Goal: Task Accomplishment & Management: Manage account settings

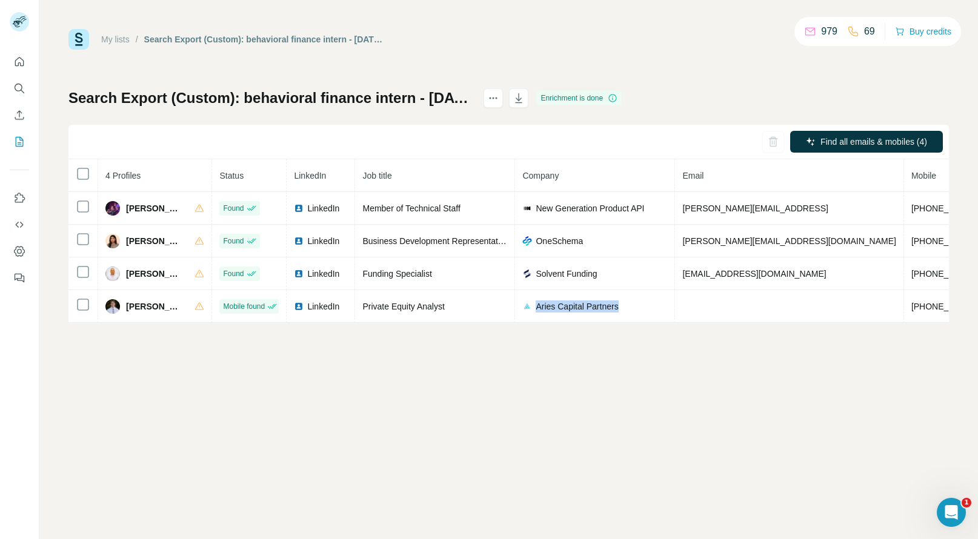
scroll to position [0, 167]
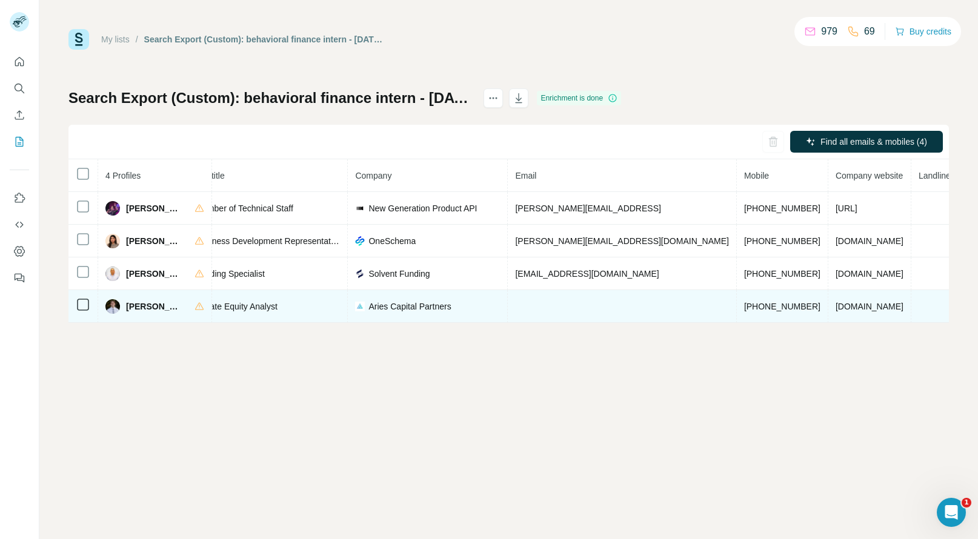
drag, startPoint x: 696, startPoint y: 311, endPoint x: 692, endPoint y: 304, distance: 8.7
click at [737, 304] on td "+17143368697" at bounding box center [783, 306] width 92 height 33
click at [744, 304] on span "+17143368697" at bounding box center [782, 307] width 76 height 10
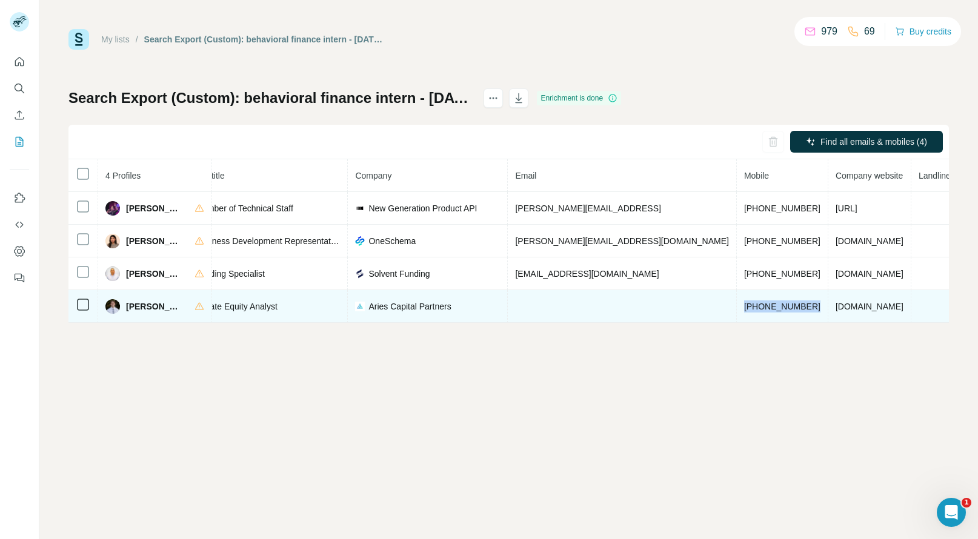
copy span "+17143368697"
click at [136, 306] on span "Samuel Carter" at bounding box center [154, 307] width 56 height 12
copy span "Samuel"
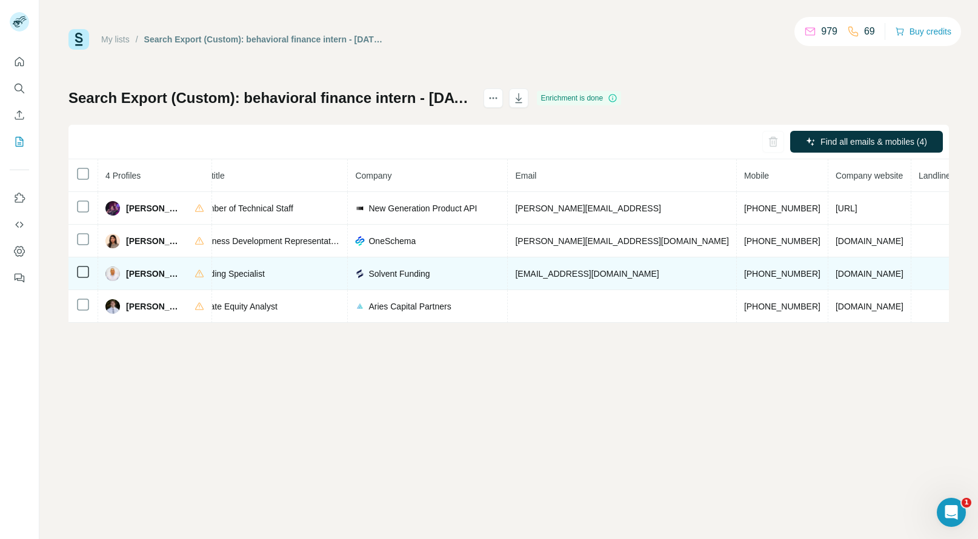
click at [744, 273] on span "+19496898938" at bounding box center [782, 274] width 76 height 10
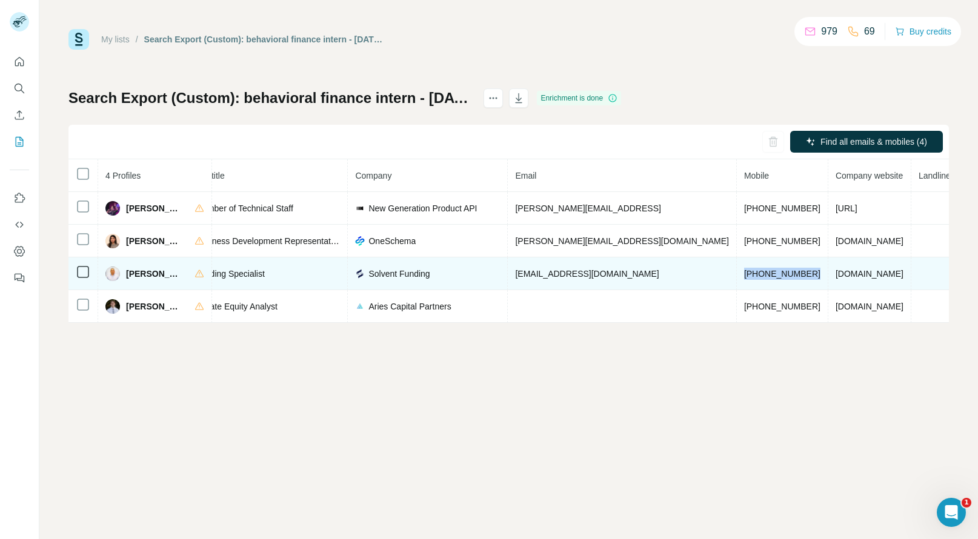
copy span "+19496898938"
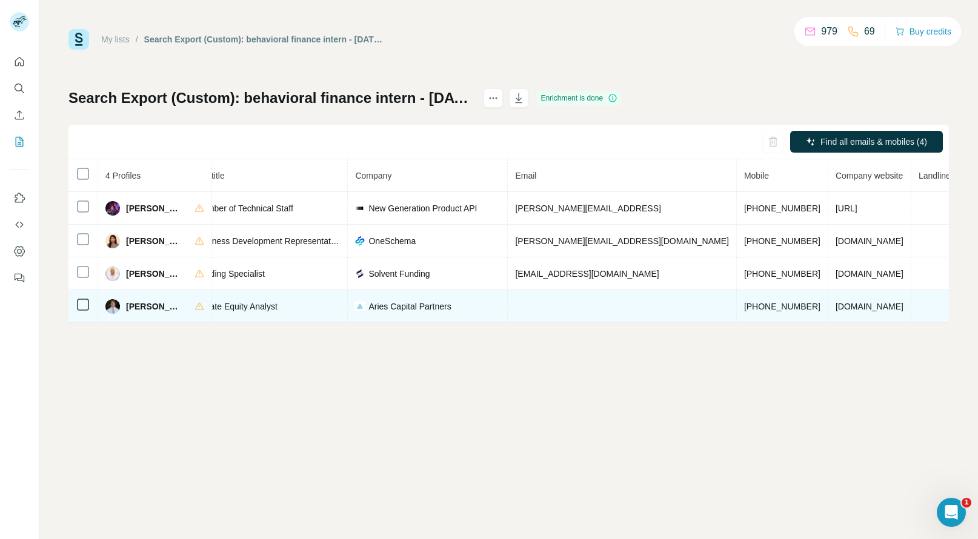
click at [744, 305] on span "+17143368697" at bounding box center [782, 307] width 76 height 10
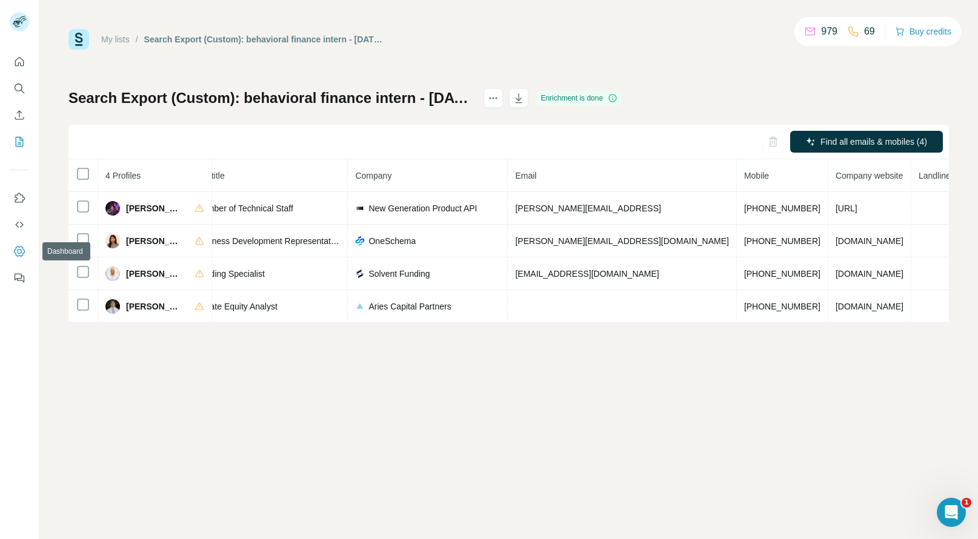
click at [14, 255] on icon "Dashboard" at bounding box center [19, 251] width 12 height 12
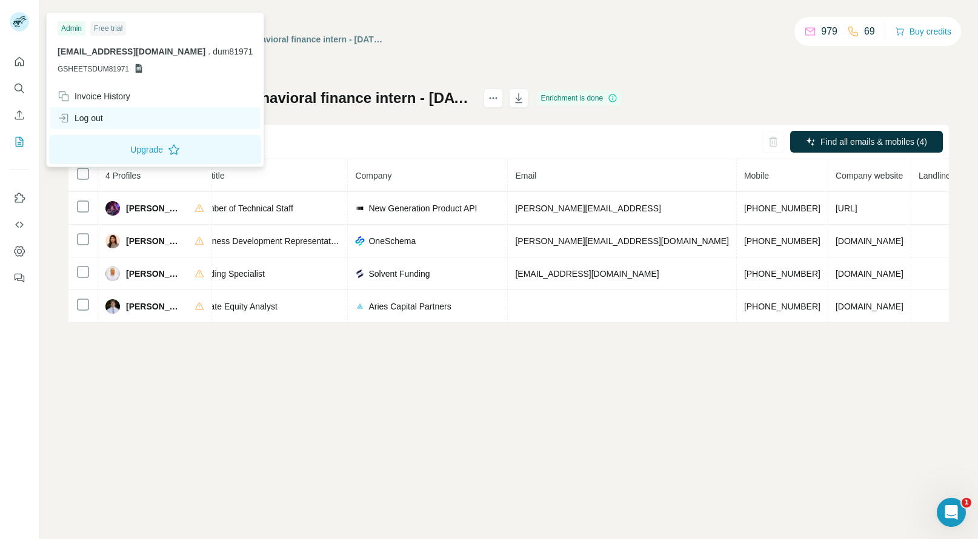
click at [96, 117] on div "Log out" at bounding box center [80, 118] width 45 height 12
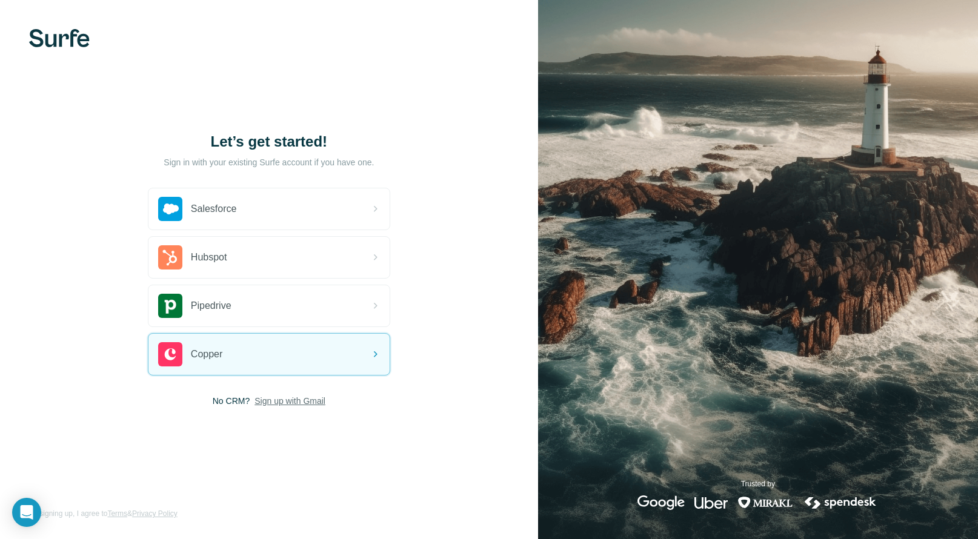
click at [301, 404] on span "Sign up with Gmail" at bounding box center [290, 401] width 71 height 12
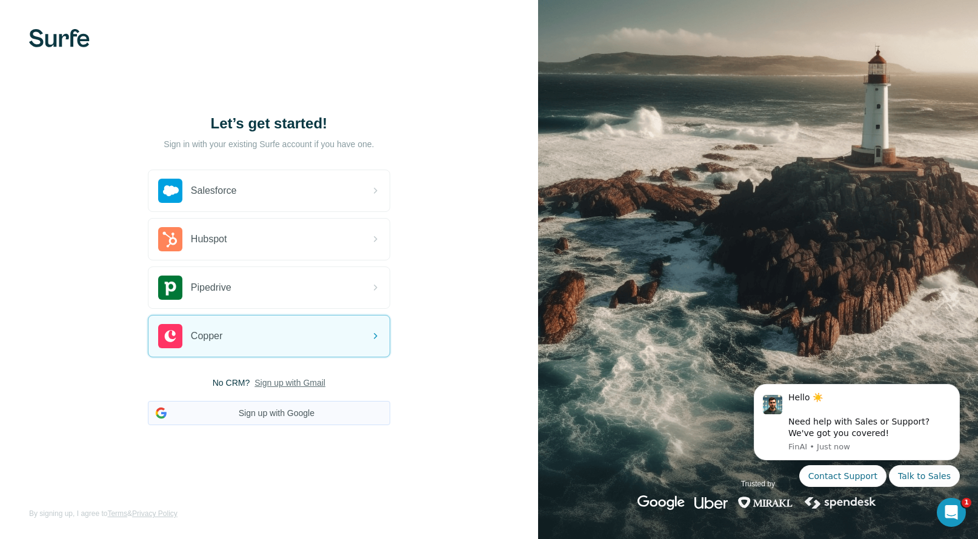
click at [296, 418] on button "Sign up with Google" at bounding box center [269, 413] width 242 height 24
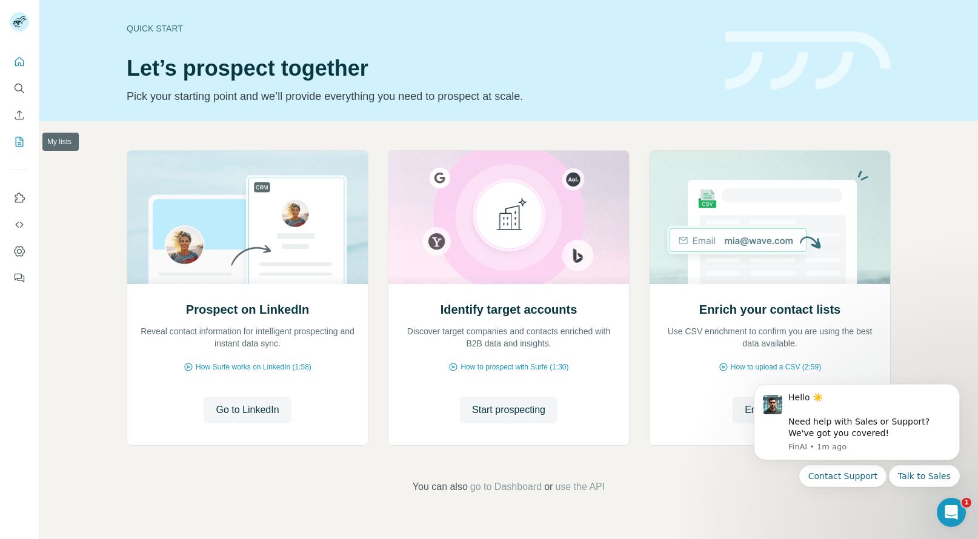
click at [16, 139] on icon "My lists" at bounding box center [19, 142] width 12 height 12
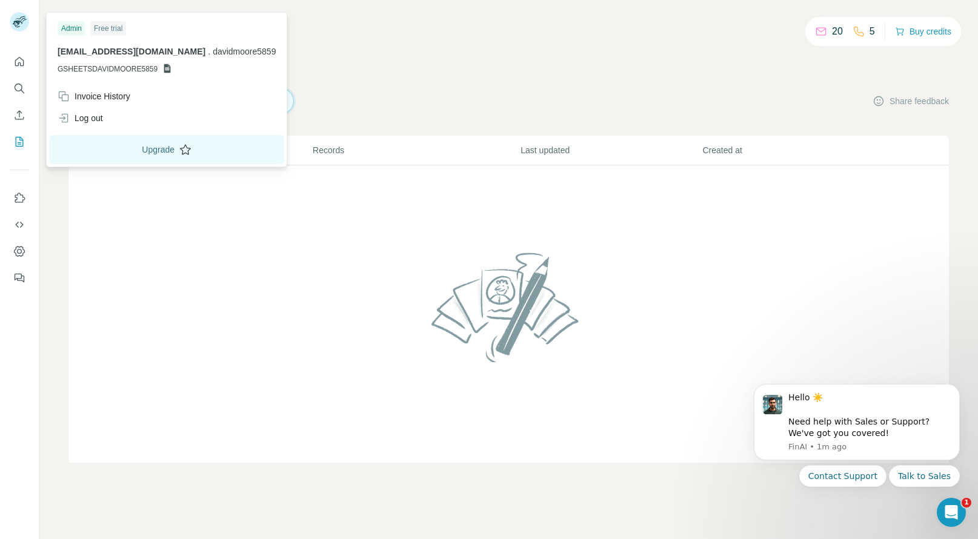
click at [101, 156] on button "Upgrade" at bounding box center [166, 149] width 235 height 29
click at [119, 119] on div "Log out" at bounding box center [166, 118] width 233 height 22
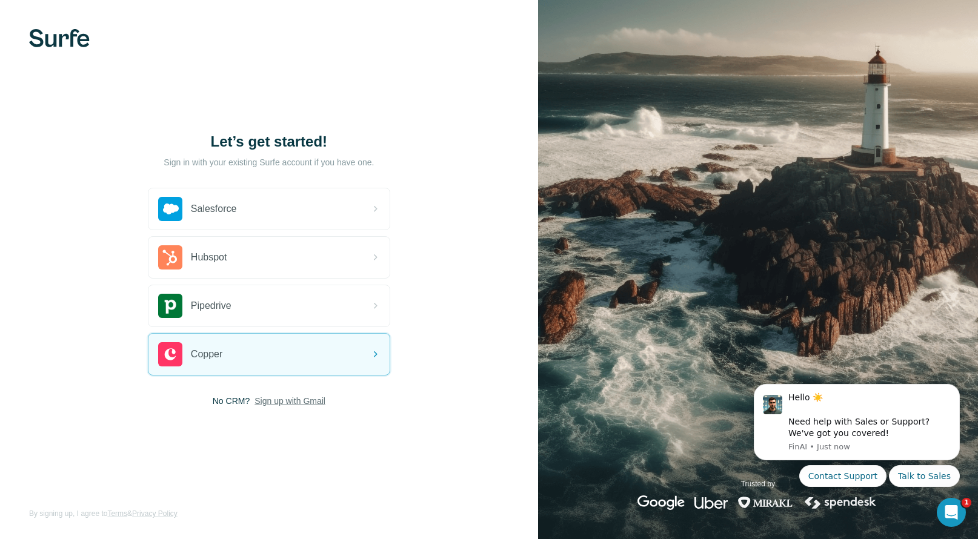
click at [291, 403] on span "Sign up with Gmail" at bounding box center [290, 401] width 71 height 12
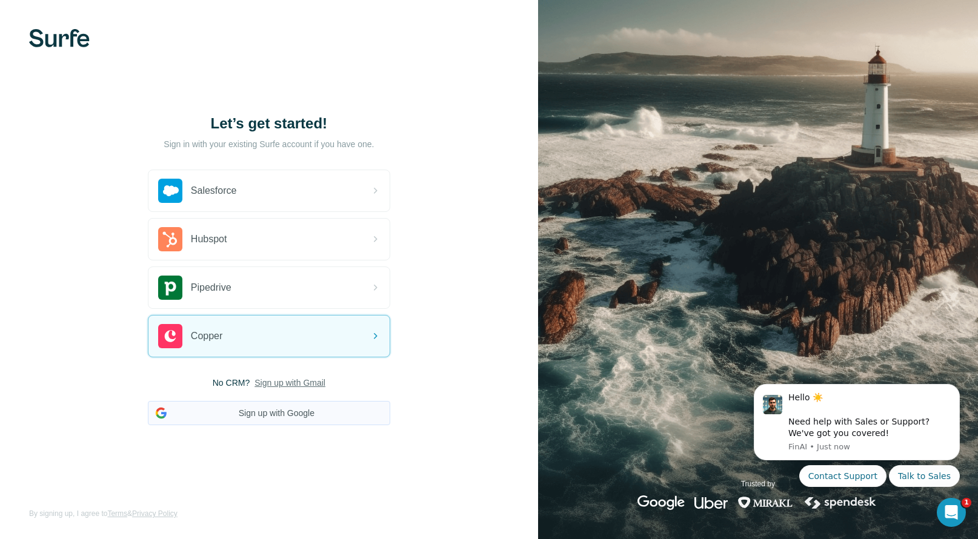
click at [292, 408] on button "Sign up with Google" at bounding box center [269, 413] width 242 height 24
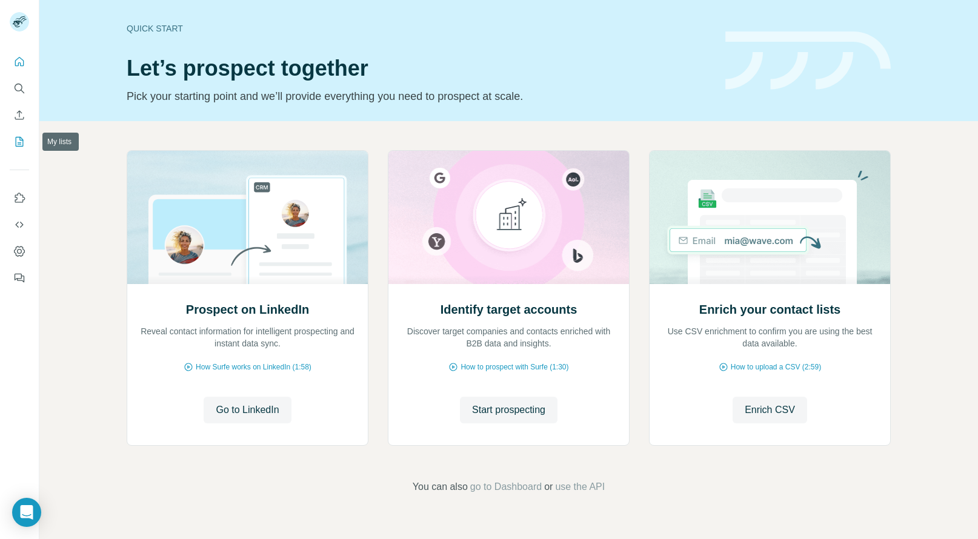
click at [24, 135] on button "My lists" at bounding box center [19, 142] width 19 height 22
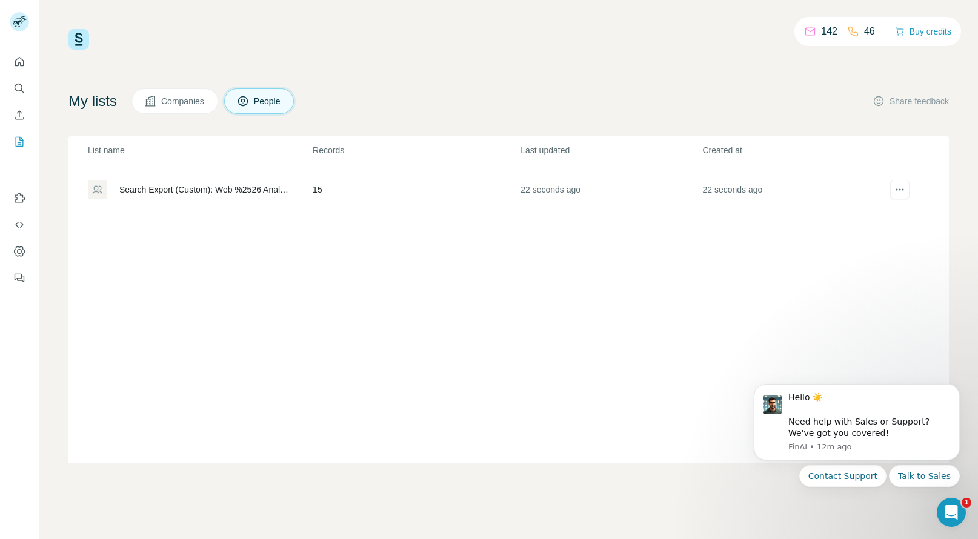
click at [539, 179] on td "22 seconds ago" at bounding box center [611, 189] width 182 height 49
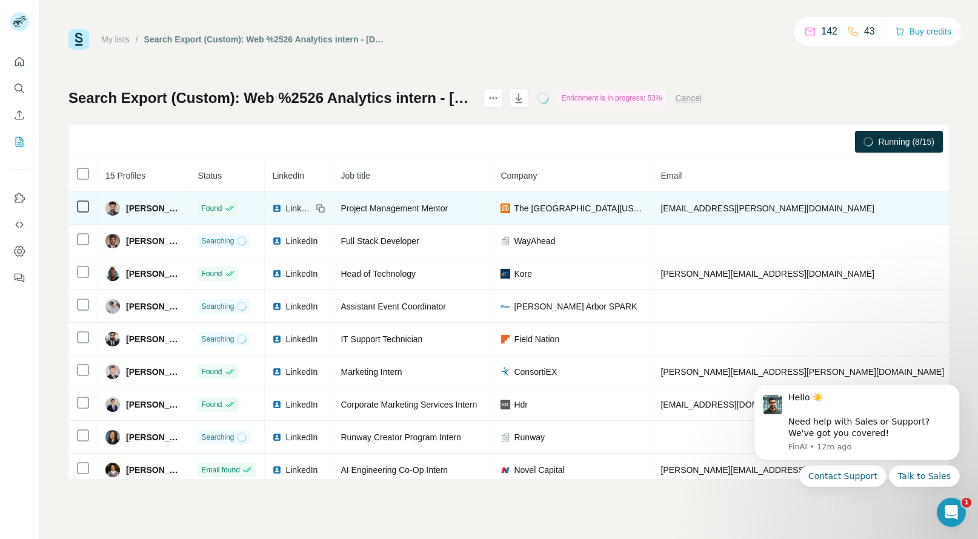
scroll to position [0, 1]
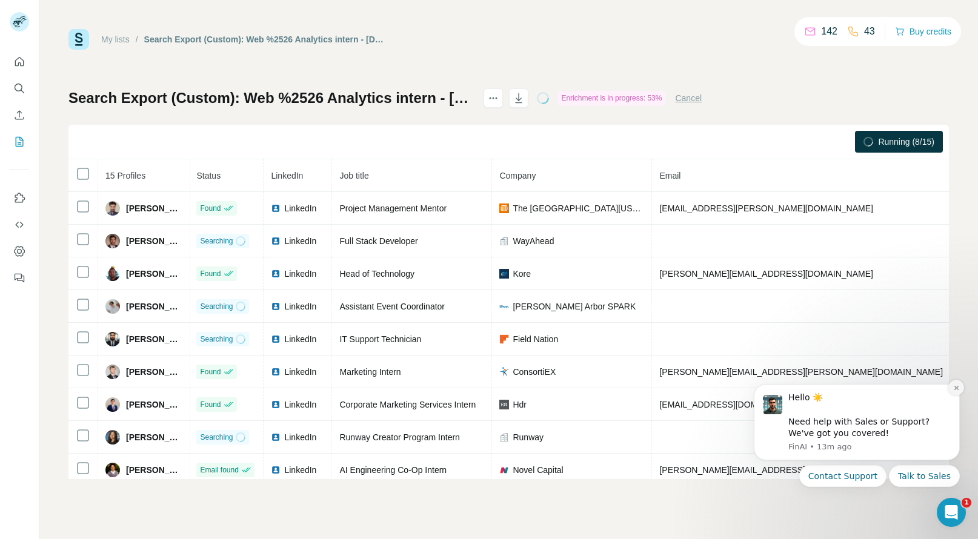
click at [953, 387] on icon "Dismiss notification" at bounding box center [956, 388] width 7 height 7
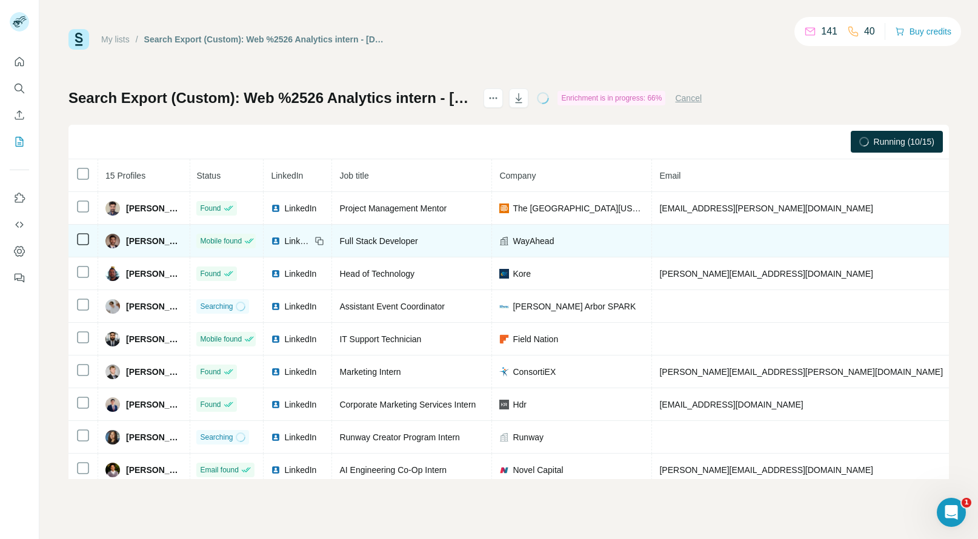
click at [958, 240] on span "+17345893337" at bounding box center [996, 241] width 76 height 10
copy span "+17345893337"
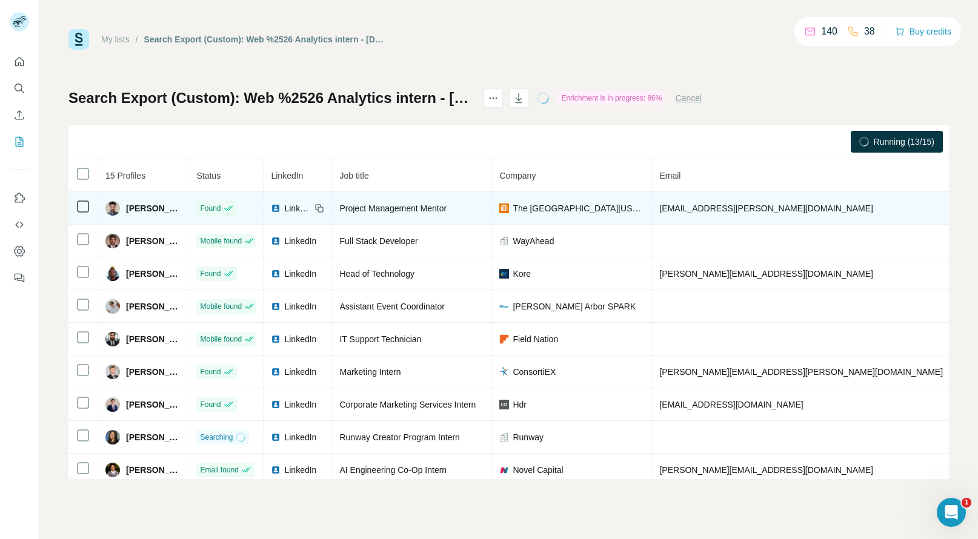
click at [148, 210] on span "Akshay Badgujar" at bounding box center [154, 208] width 56 height 12
copy span "Akshay"
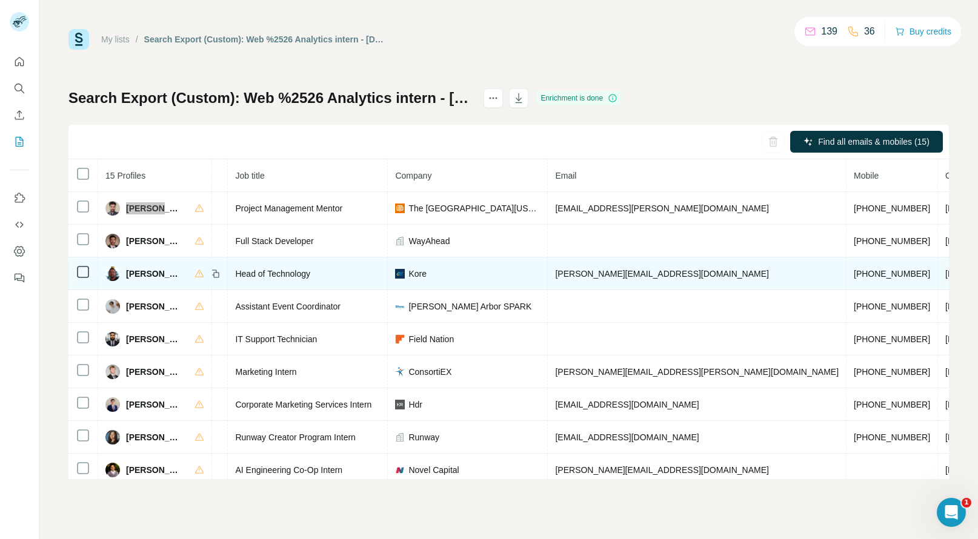
scroll to position [0, 208]
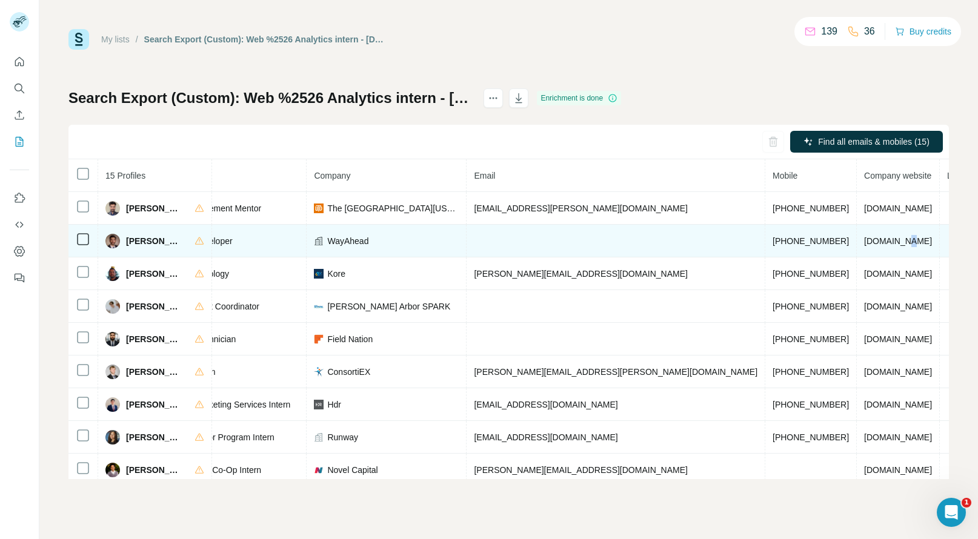
drag, startPoint x: 759, startPoint y: 233, endPoint x: 762, endPoint y: 239, distance: 6.8
click at [857, 239] on td "wayhead-website.web.app" at bounding box center [898, 241] width 83 height 33
click at [864, 239] on span "wayhead-website.web.app" at bounding box center [898, 241] width 68 height 10
click at [864, 240] on span "wayhead-website.web.app" at bounding box center [898, 241] width 68 height 10
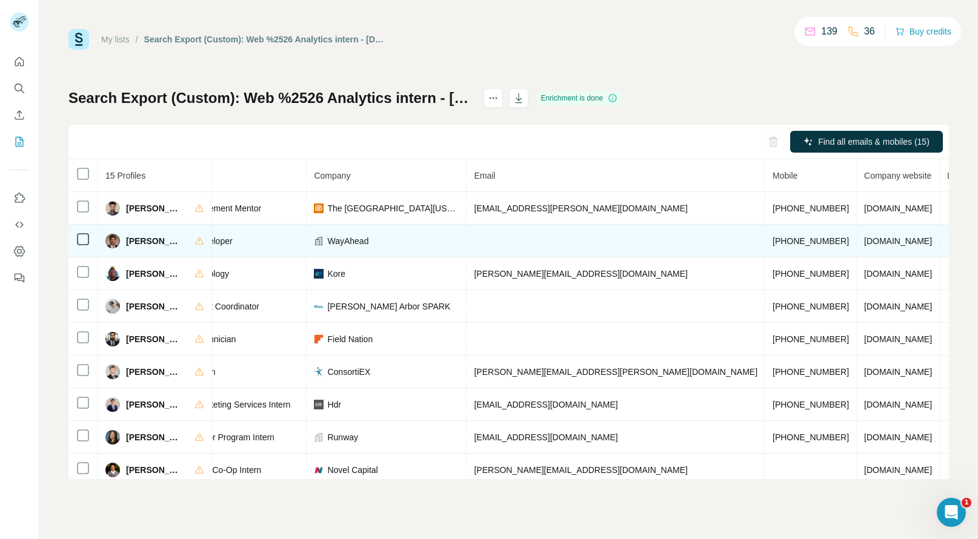
click at [864, 240] on span "wayhead-website.web.app" at bounding box center [898, 241] width 68 height 10
copy span "wayhead-website.web.app"
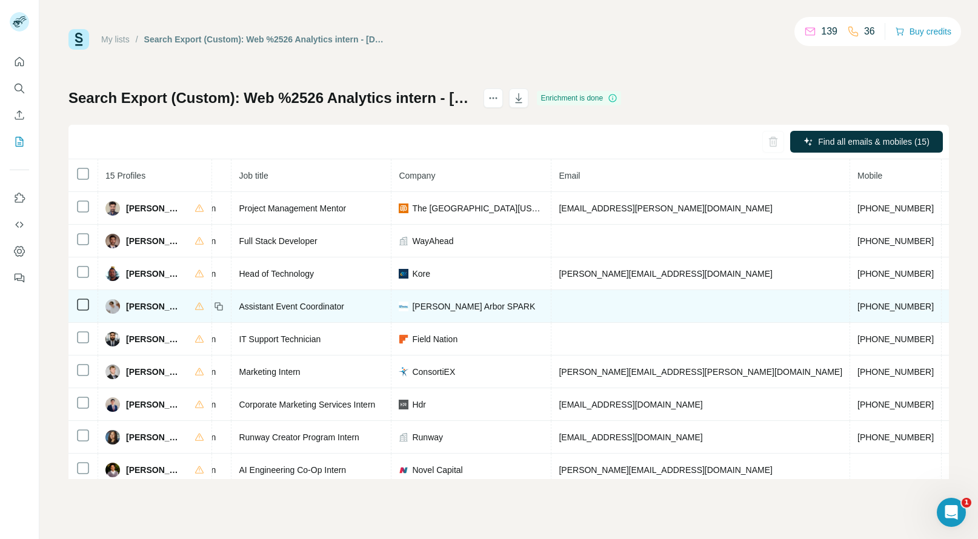
scroll to position [0, 132]
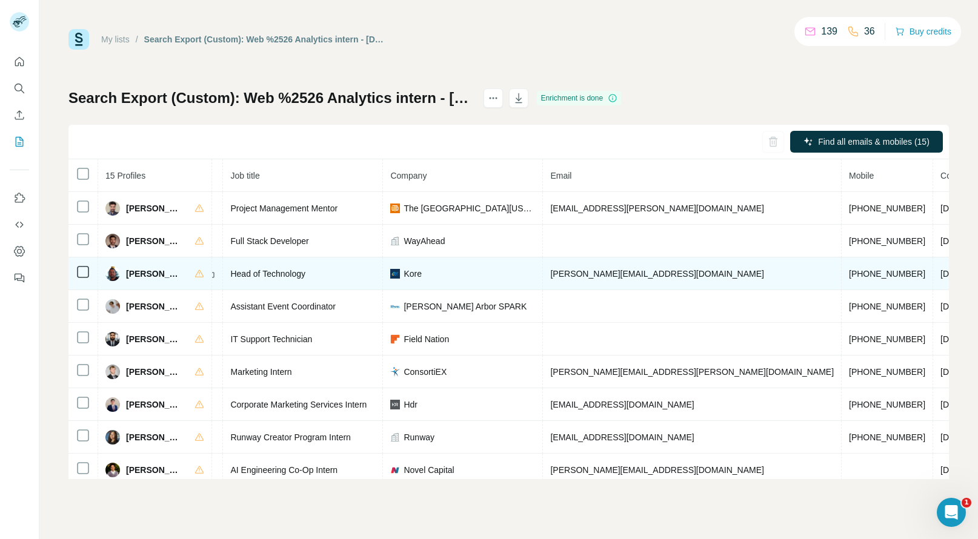
click at [849, 276] on span "+12147621494" at bounding box center [887, 274] width 76 height 10
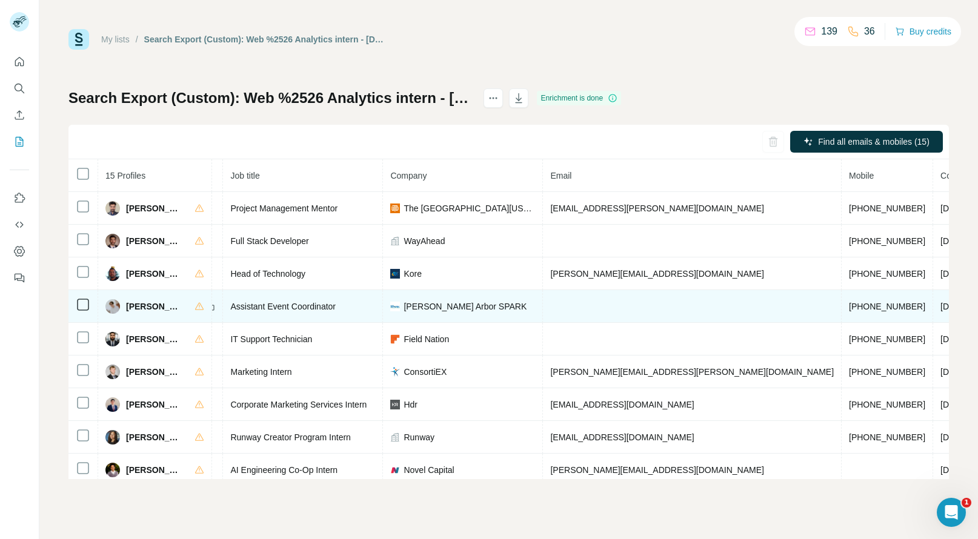
click at [849, 310] on span "+15622307571" at bounding box center [887, 307] width 76 height 10
copy span "+15622307571"
click at [130, 306] on span "Dylan Lieckfelt" at bounding box center [154, 307] width 56 height 12
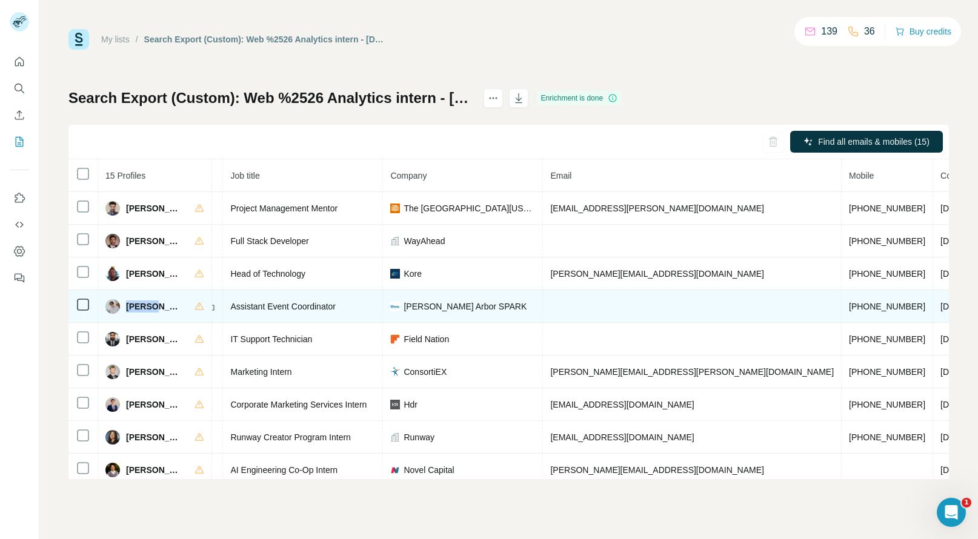
click at [130, 306] on span "Dylan Lieckfelt" at bounding box center [154, 307] width 56 height 12
copy span "Dylan"
click at [941, 305] on span "annarborusa.org" at bounding box center [975, 307] width 68 height 10
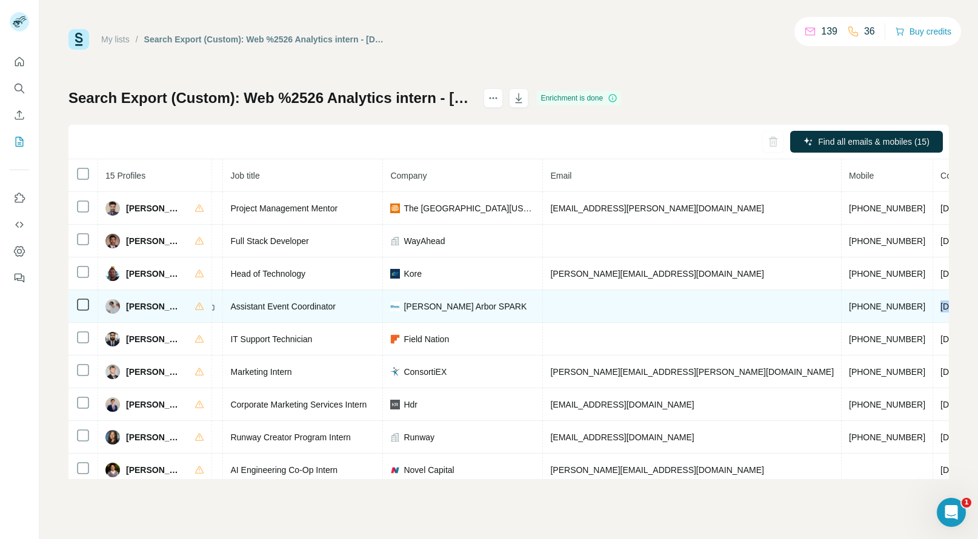
copy span "annarborusa.org"
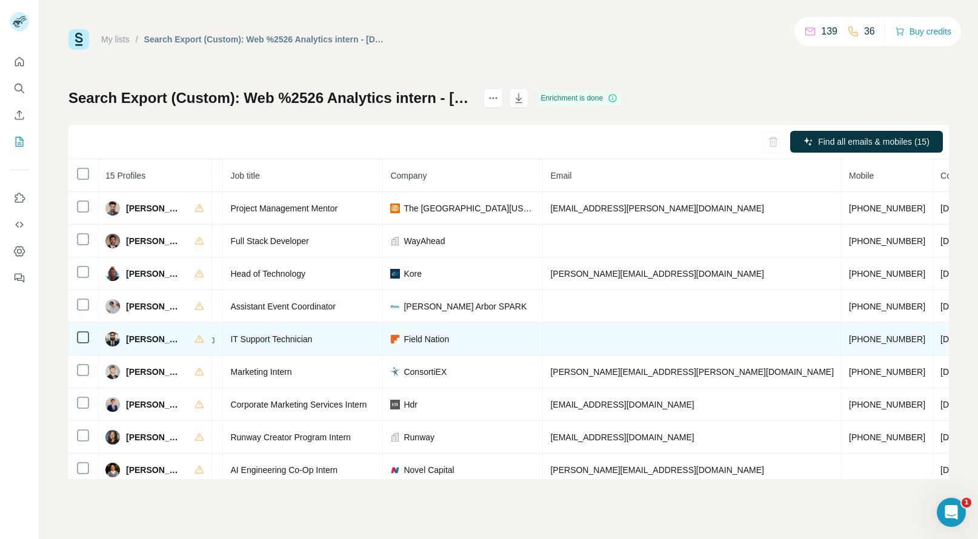
click at [849, 342] on span "+17209337710" at bounding box center [887, 340] width 76 height 10
copy span "+17209337710"
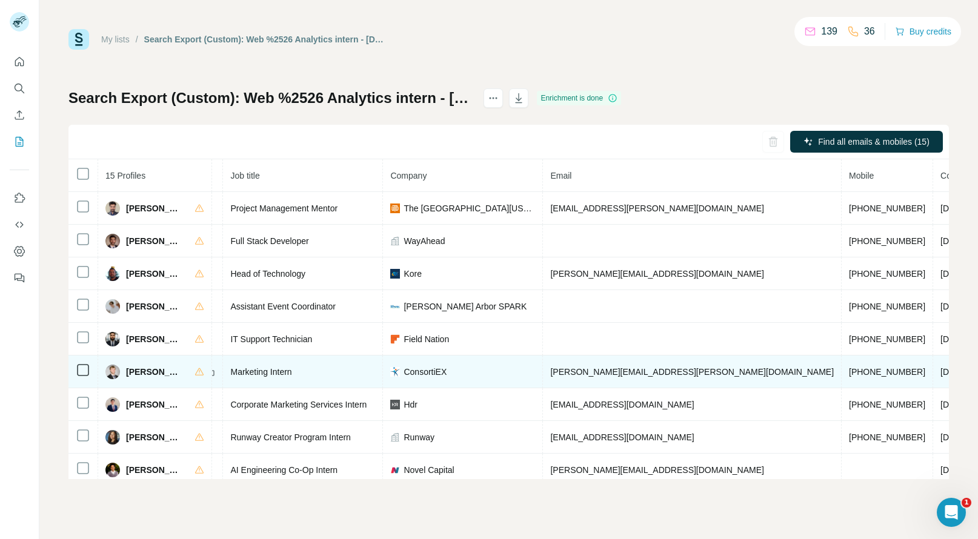
click at [849, 371] on span "+16095330156" at bounding box center [887, 372] width 76 height 10
copy span "+16095330156"
click at [135, 373] on span "Ivan Brown" at bounding box center [154, 372] width 56 height 12
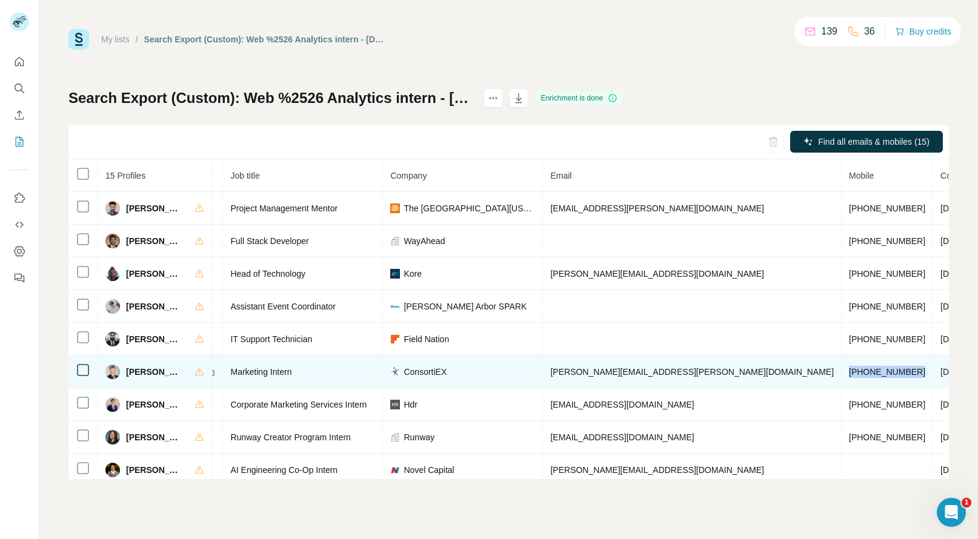
click at [135, 373] on span "Ivan Brown" at bounding box center [154, 372] width 56 height 12
copy span "Ivan"
click at [941, 371] on span "consortiex.com" at bounding box center [975, 372] width 68 height 10
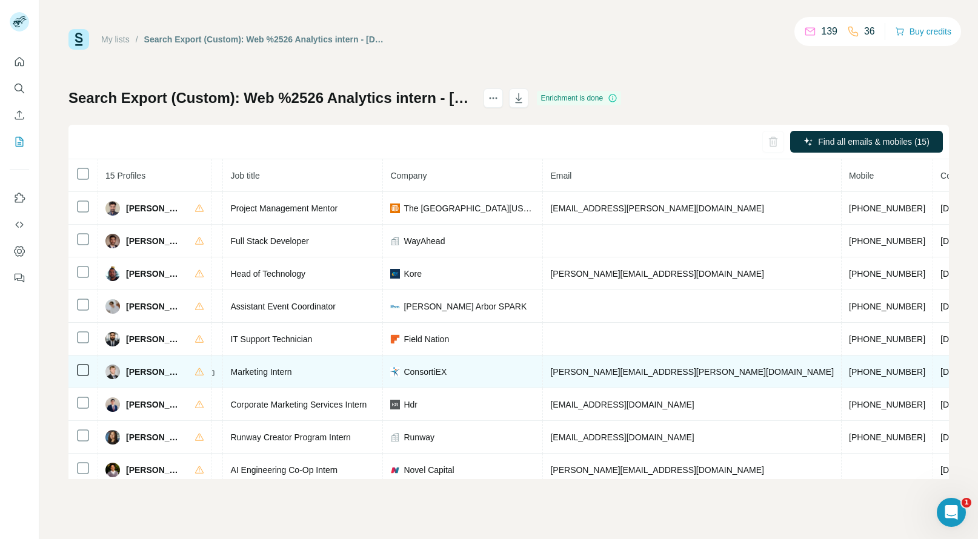
click at [408, 367] on span "ConsortiEX" at bounding box center [425, 372] width 43 height 12
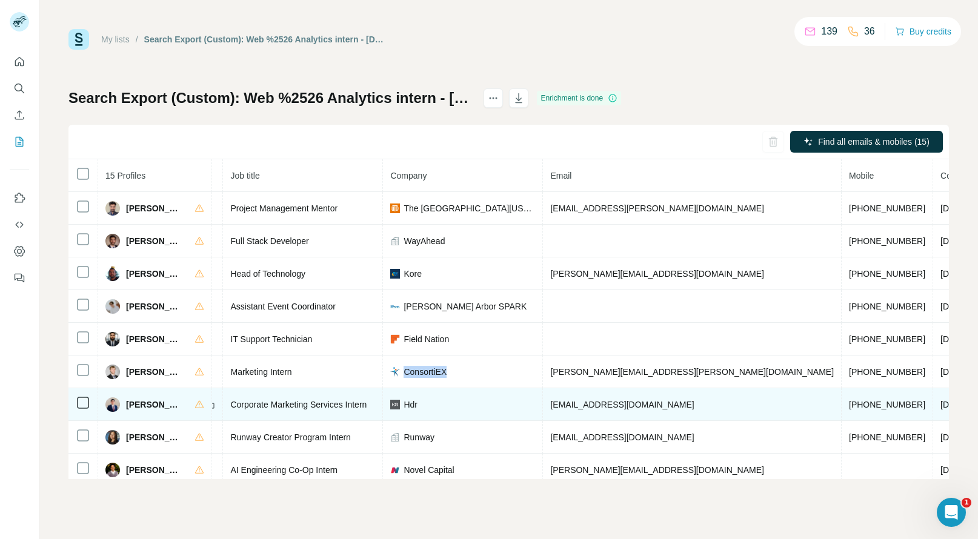
click at [849, 405] on span "+14027831995" at bounding box center [887, 405] width 76 height 10
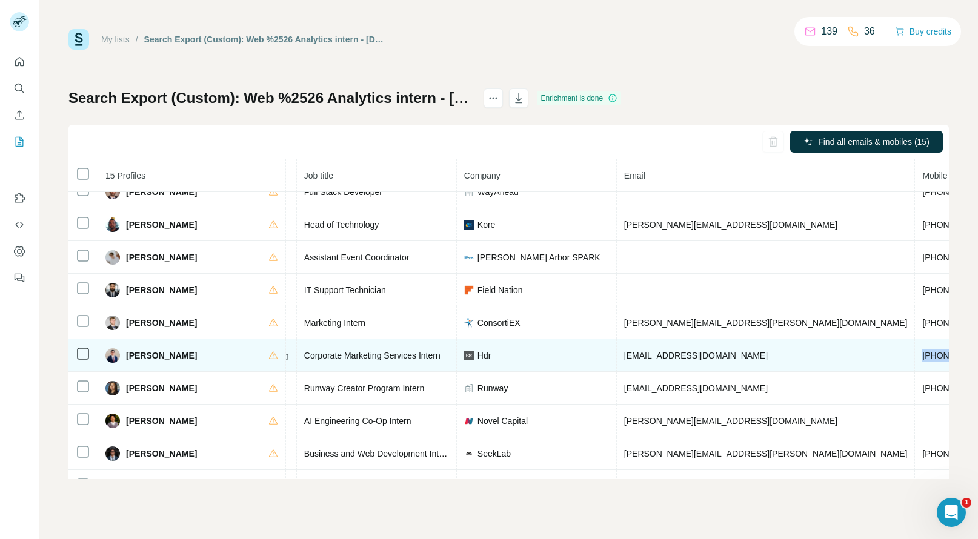
click at [142, 355] on span "Jerome Bustarga" at bounding box center [161, 356] width 71 height 12
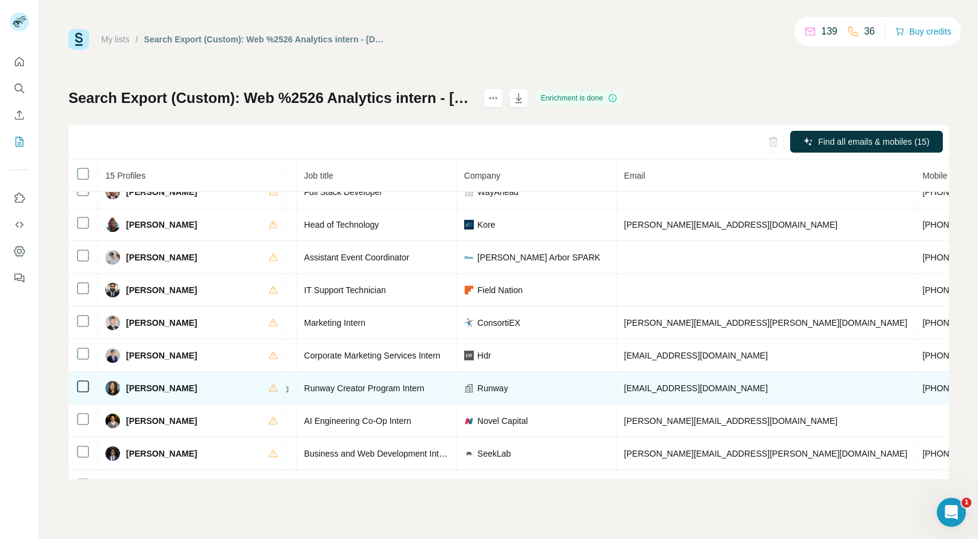
click at [922, 389] on span "+12193865570" at bounding box center [960, 389] width 76 height 10
click at [140, 390] on span "Keeley Bernard" at bounding box center [161, 388] width 71 height 12
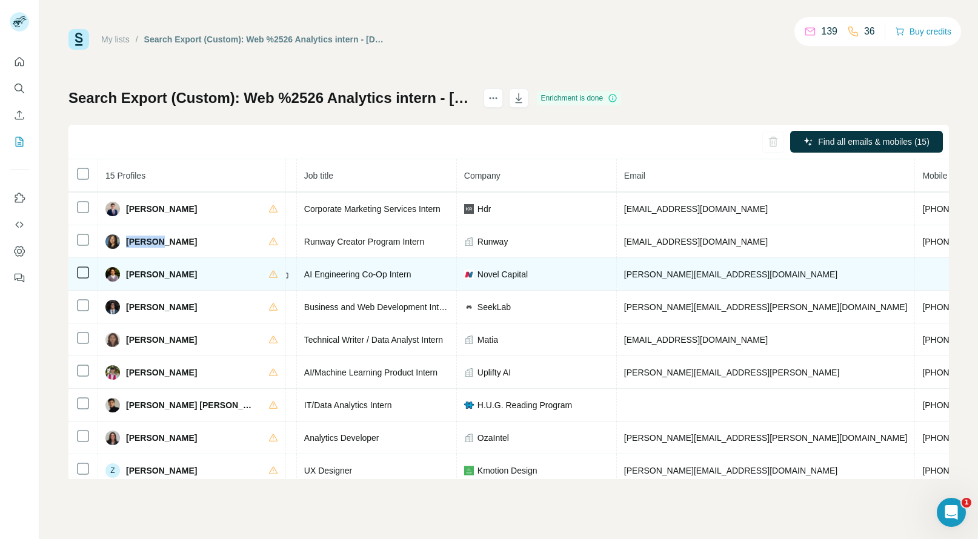
scroll to position [213, 132]
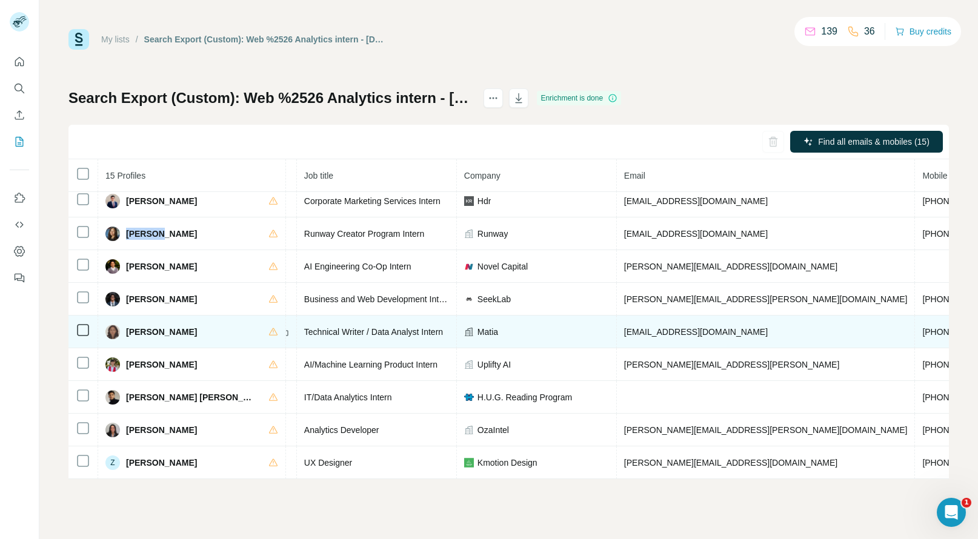
click at [922, 327] on span "+13094304878" at bounding box center [960, 332] width 76 height 10
click at [144, 326] on span "Ruhee Shrestha" at bounding box center [161, 332] width 71 height 12
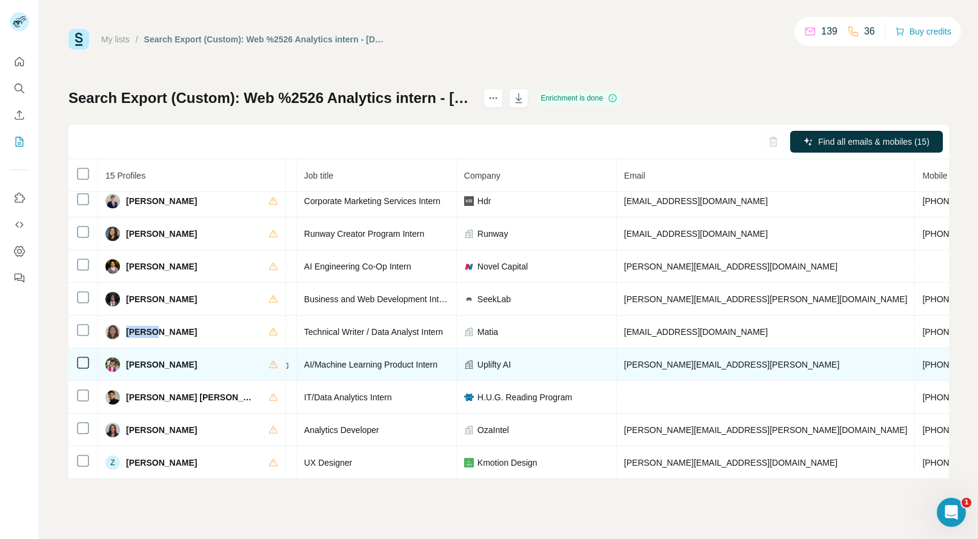
click at [922, 360] on span "+14088881421" at bounding box center [960, 365] width 76 height 10
click at [127, 359] on span "Sean Lee" at bounding box center [161, 365] width 71 height 12
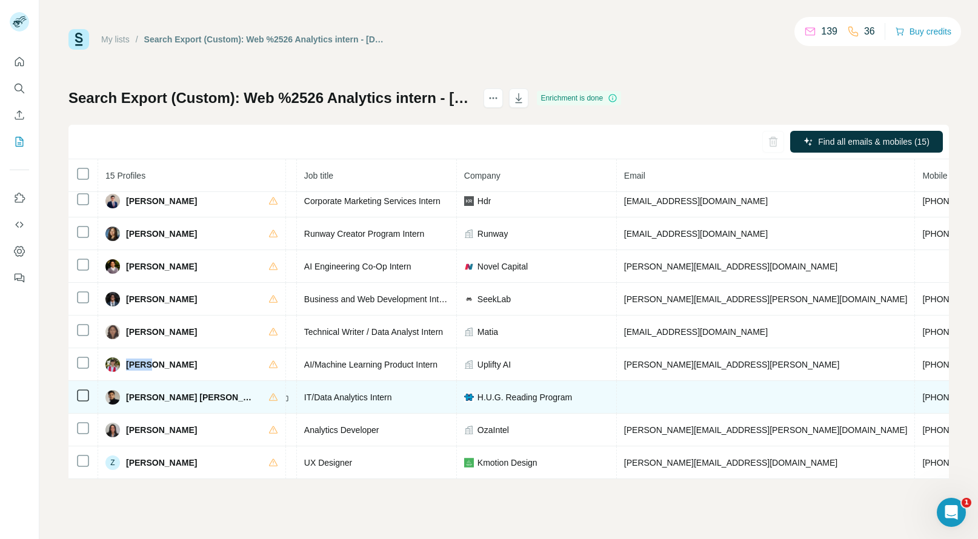
click at [922, 393] on span "+19293899435" at bounding box center [960, 398] width 76 height 10
click at [135, 391] on span "Sree Teja Reddy Chappidi" at bounding box center [191, 397] width 130 height 12
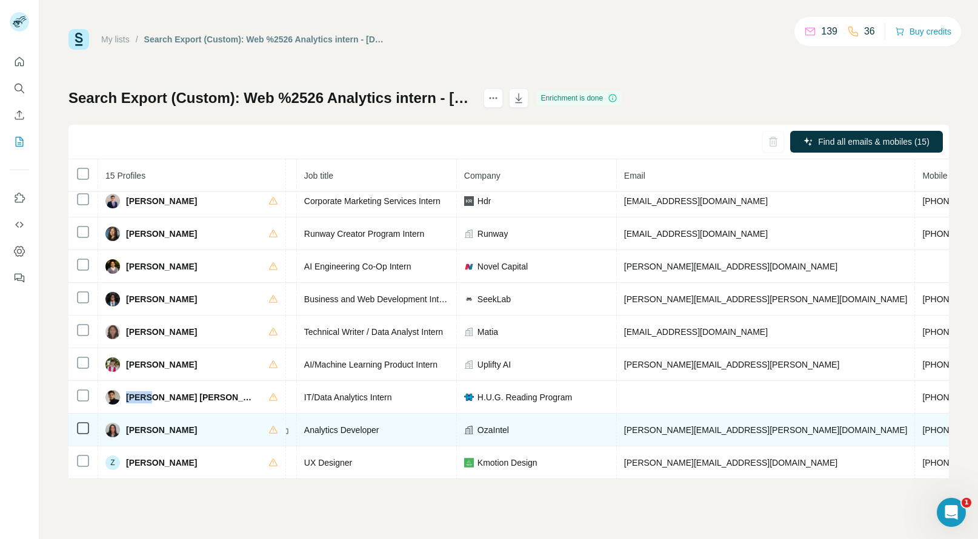
click at [922, 425] on span "+19176677094" at bounding box center [960, 430] width 76 height 10
click at [135, 425] on span "Srini Vemuri" at bounding box center [161, 430] width 71 height 12
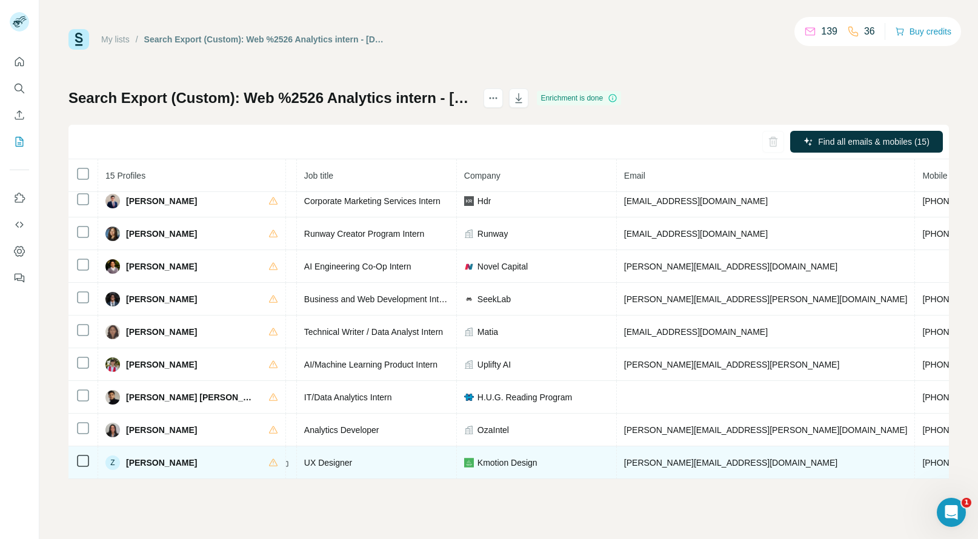
click at [922, 458] on span "+12032524182" at bounding box center [960, 463] width 76 height 10
click at [133, 457] on span "Zaida Velazco" at bounding box center [161, 463] width 71 height 12
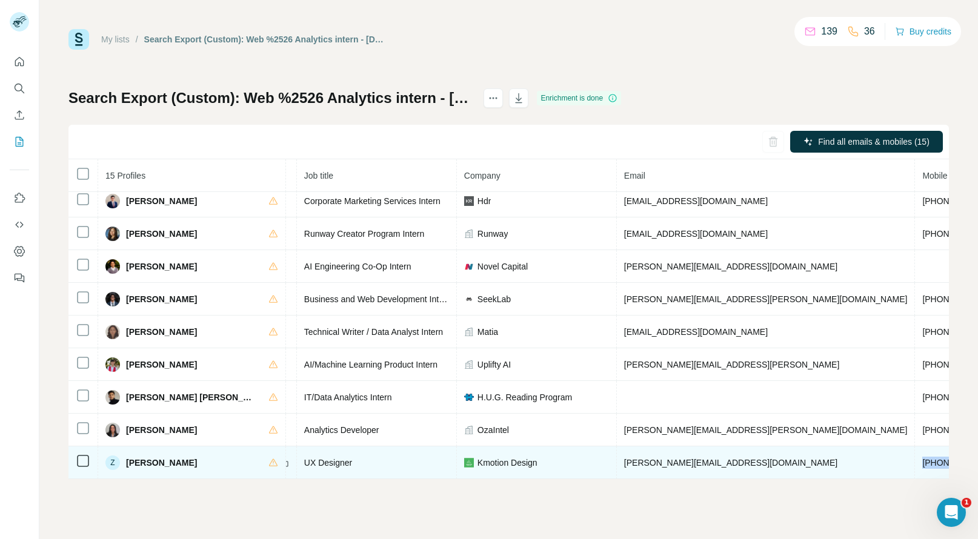
click at [133, 457] on span "Zaida Velazco" at bounding box center [161, 463] width 71 height 12
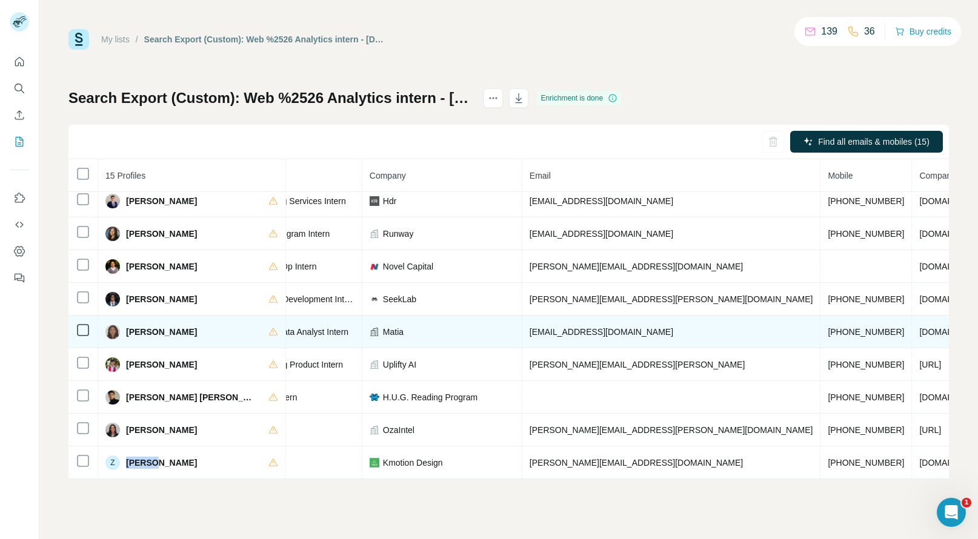
scroll to position [213, 248]
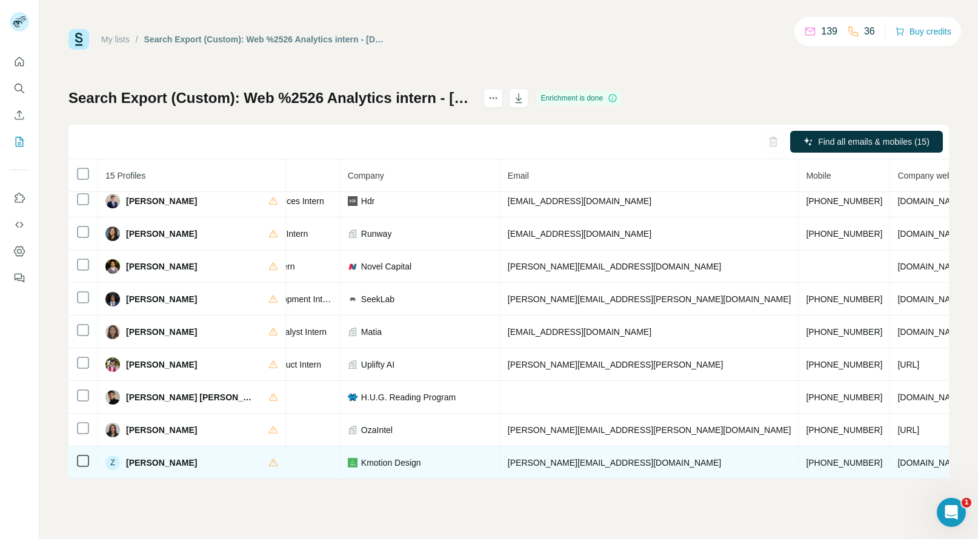
click at [897, 458] on span "kmotiondesign.com" at bounding box center [931, 463] width 68 height 10
click at [353, 447] on td "Kmotion Design" at bounding box center [421, 463] width 160 height 33
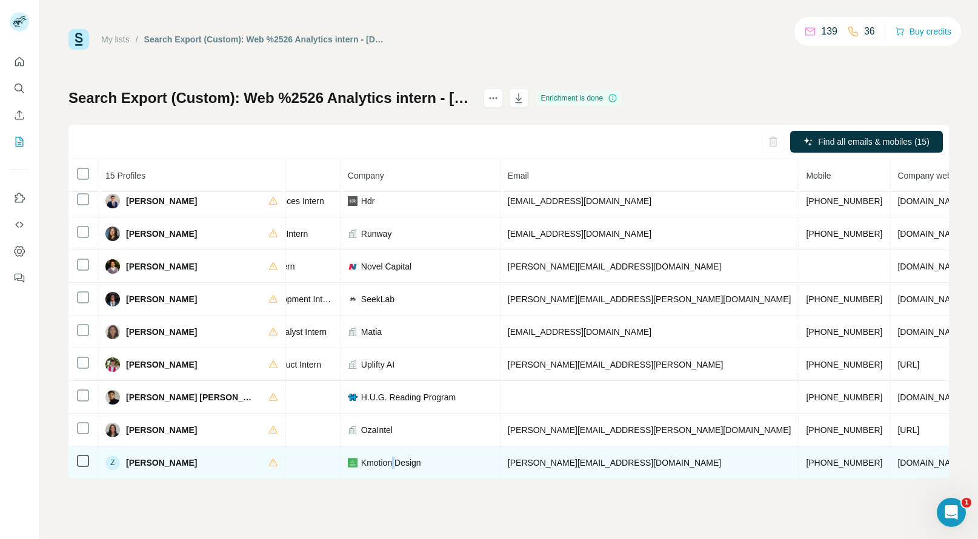
click at [353, 447] on td "Kmotion Design" at bounding box center [421, 463] width 160 height 33
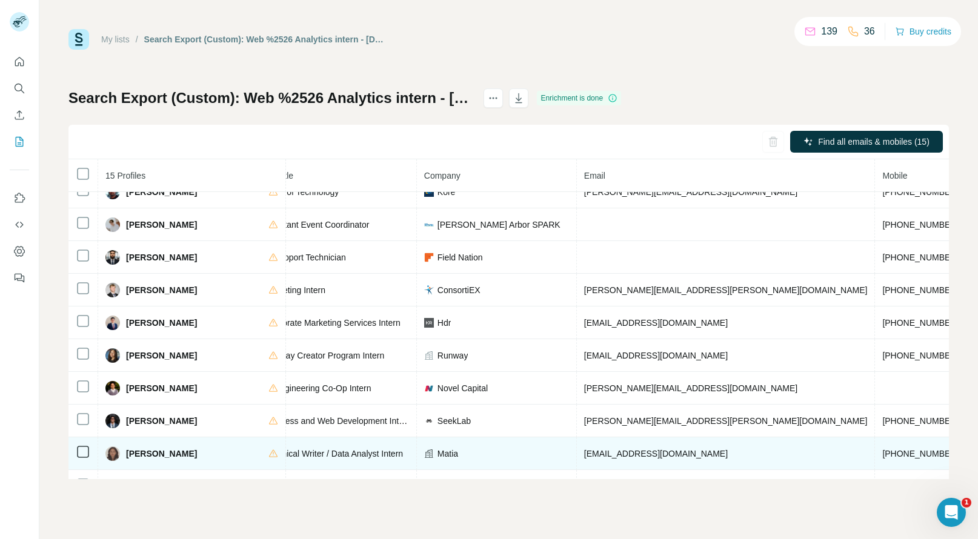
scroll to position [83, 172]
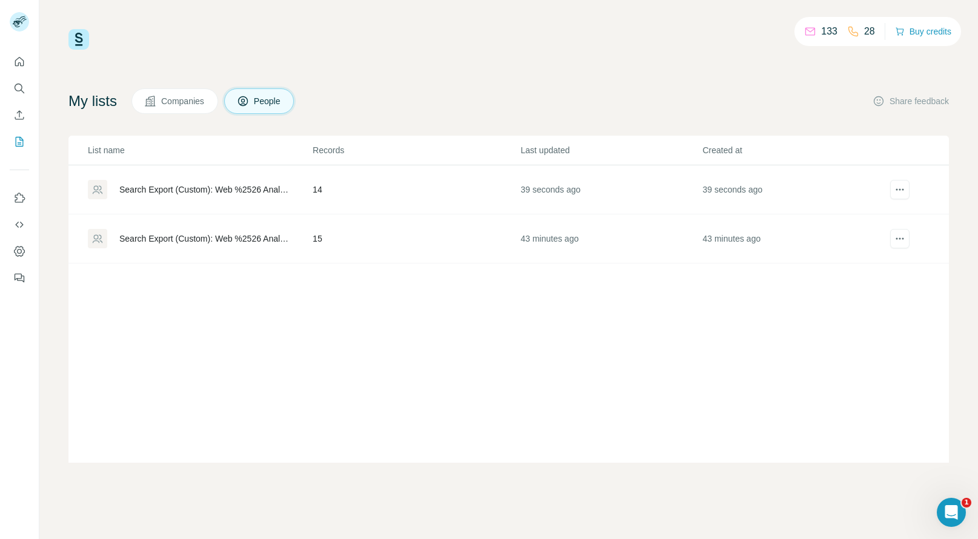
click at [384, 195] on td "14" at bounding box center [416, 189] width 208 height 49
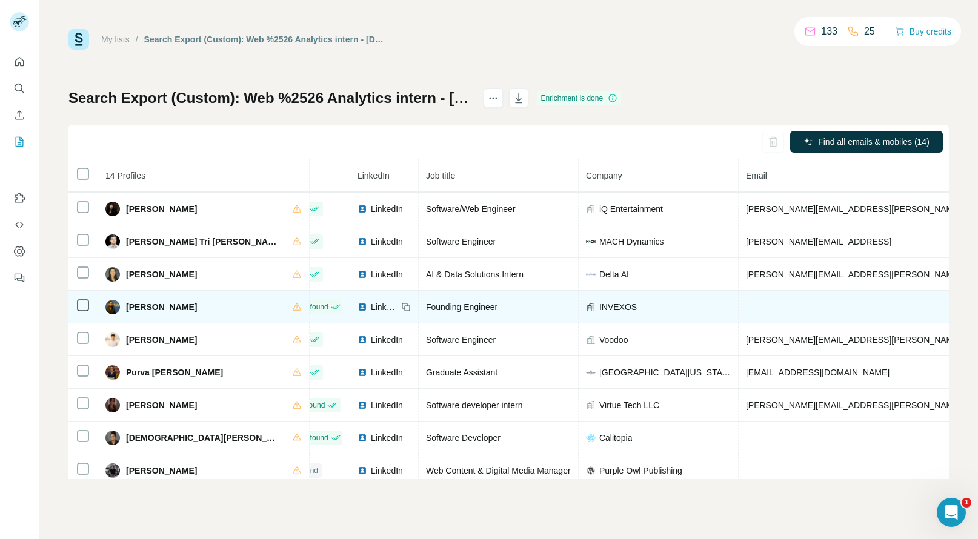
scroll to position [29, 34]
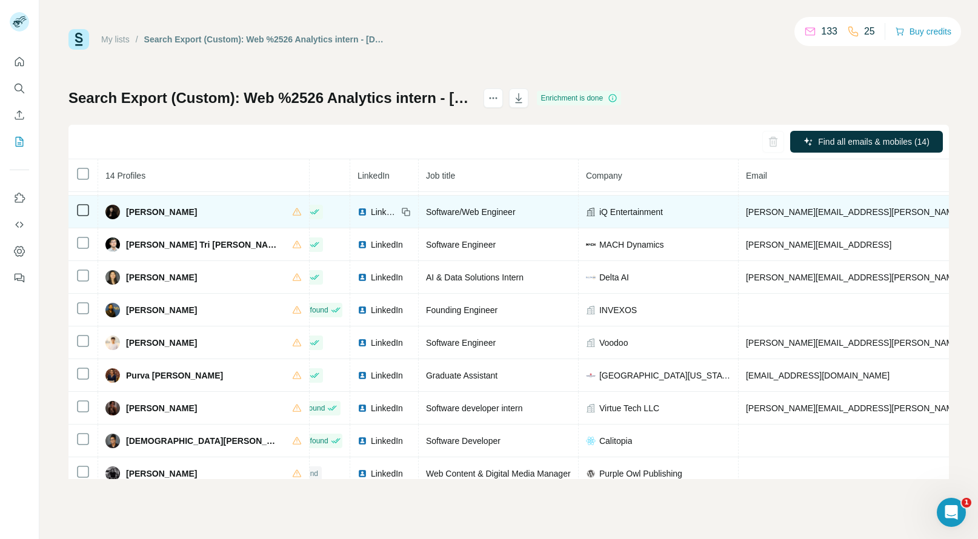
click at [153, 217] on span "Deborah Agosto" at bounding box center [161, 212] width 71 height 12
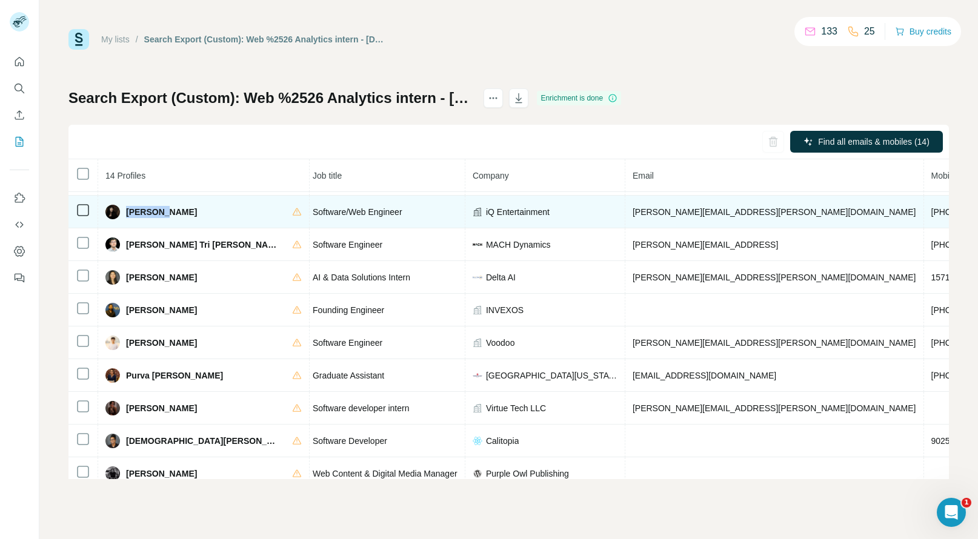
scroll to position [29, 76]
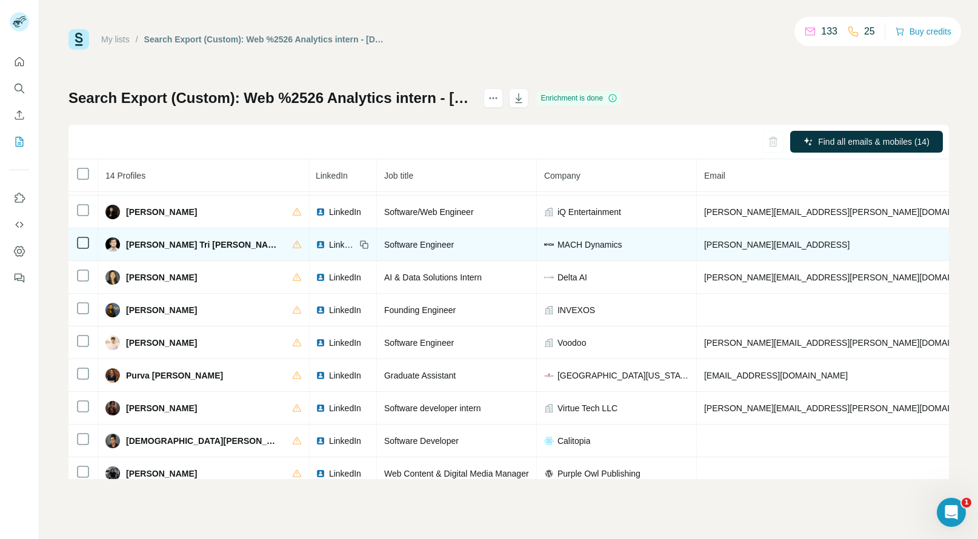
drag, startPoint x: 126, startPoint y: 240, endPoint x: 159, endPoint y: 253, distance: 35.3
click at [159, 253] on td "Le Minh Tri Pham" at bounding box center [203, 244] width 211 height 33
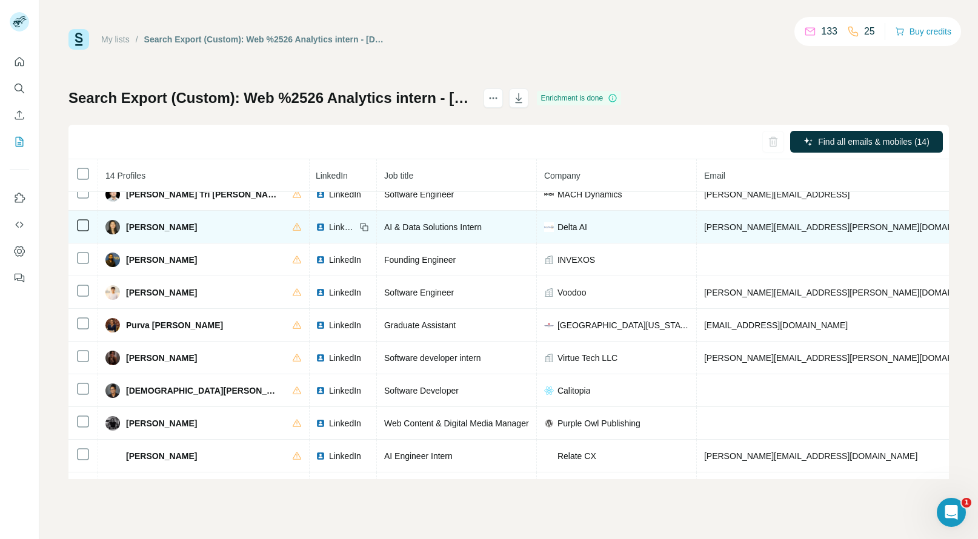
scroll to position [80, 76]
click at [139, 229] on span "Mary Eisenhard" at bounding box center [161, 227] width 71 height 12
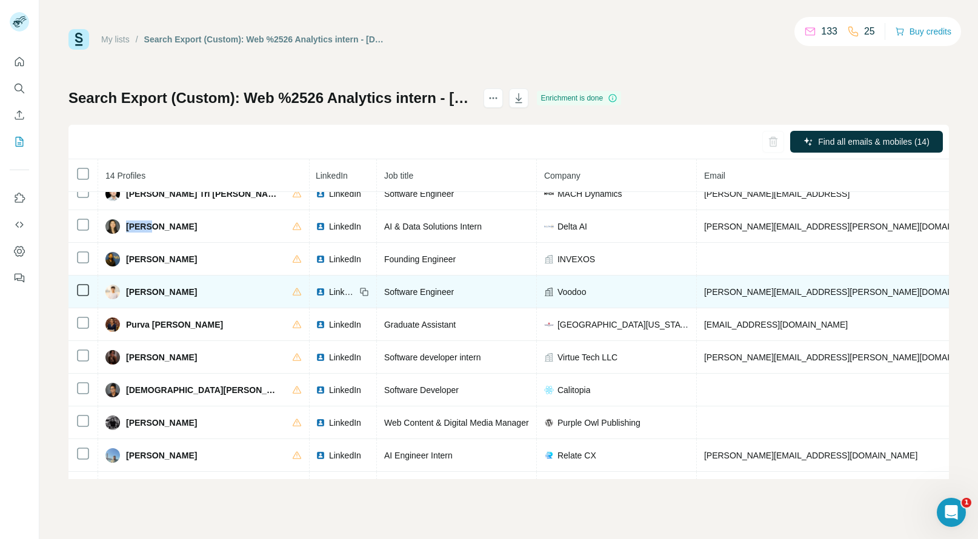
click at [136, 293] on span "Purab Shah" at bounding box center [161, 292] width 71 height 12
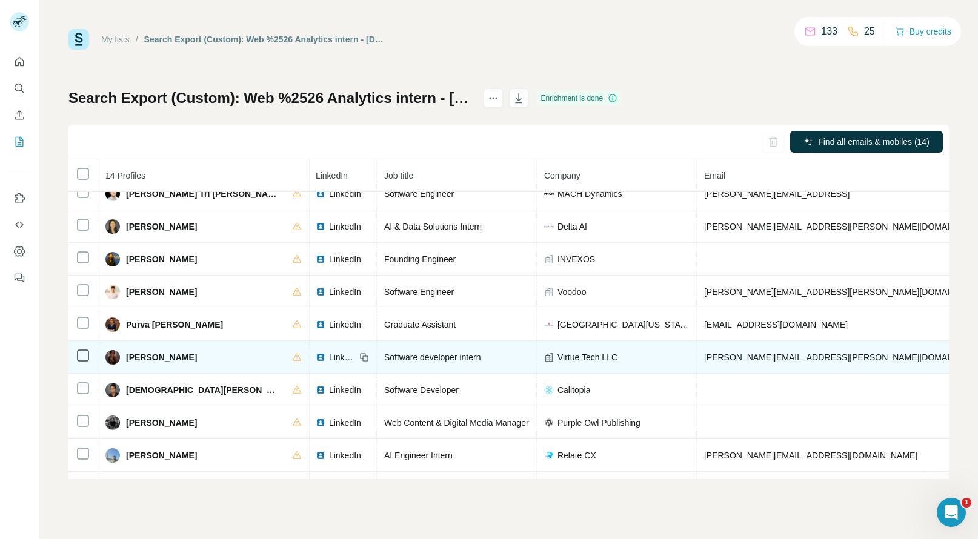
scroll to position [180, 76]
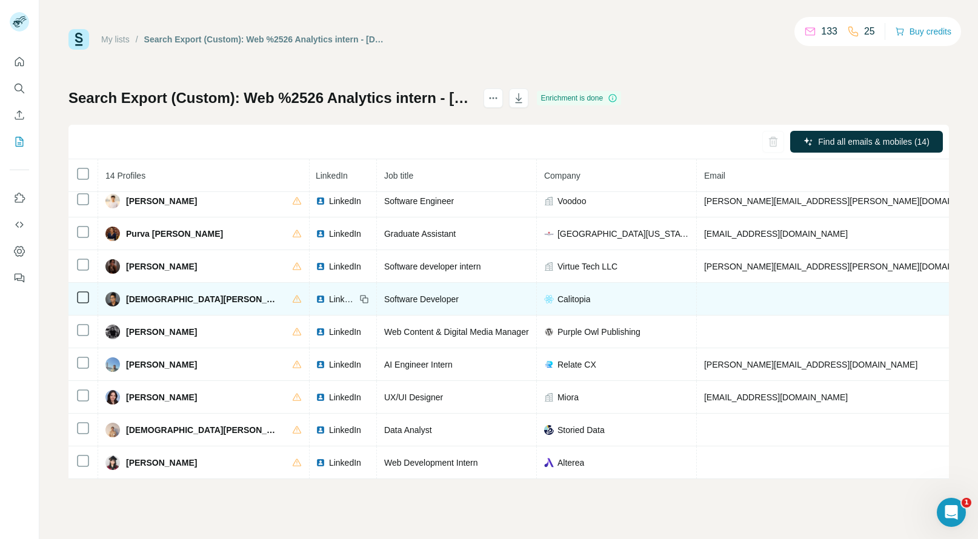
click at [135, 294] on span "Sankeerth Sridhar Narayan" at bounding box center [203, 299] width 154 height 12
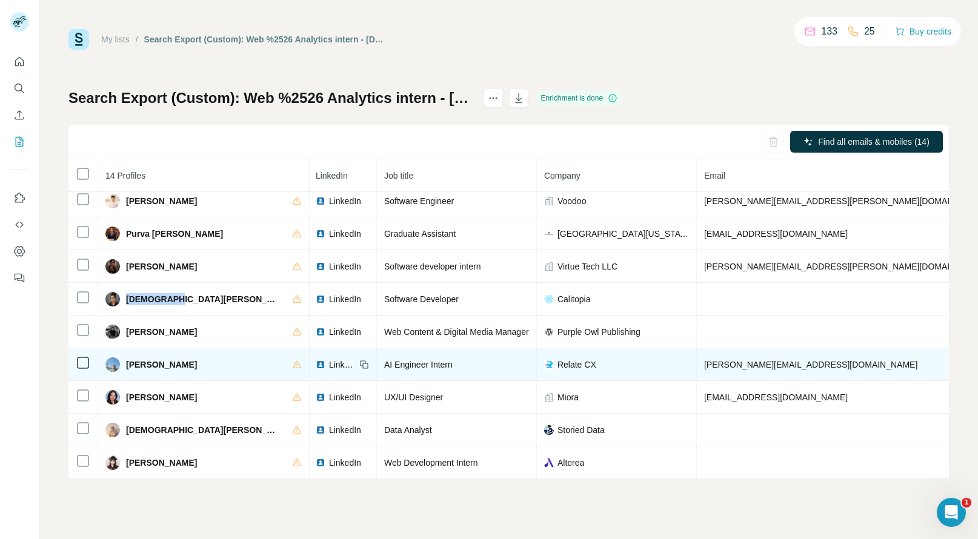
click at [133, 359] on span "Shubham Soni" at bounding box center [161, 365] width 71 height 12
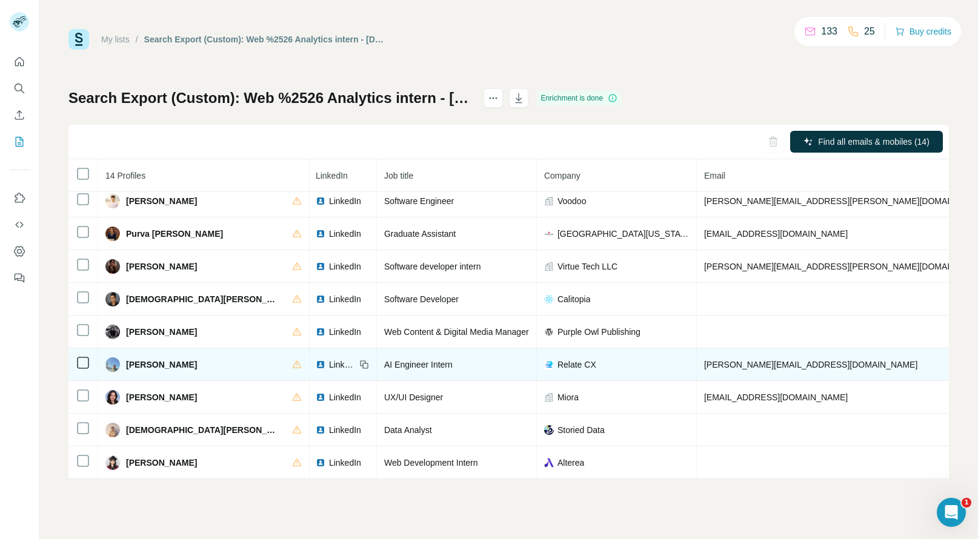
click at [133, 359] on span "Shubham Soni" at bounding box center [161, 365] width 71 height 12
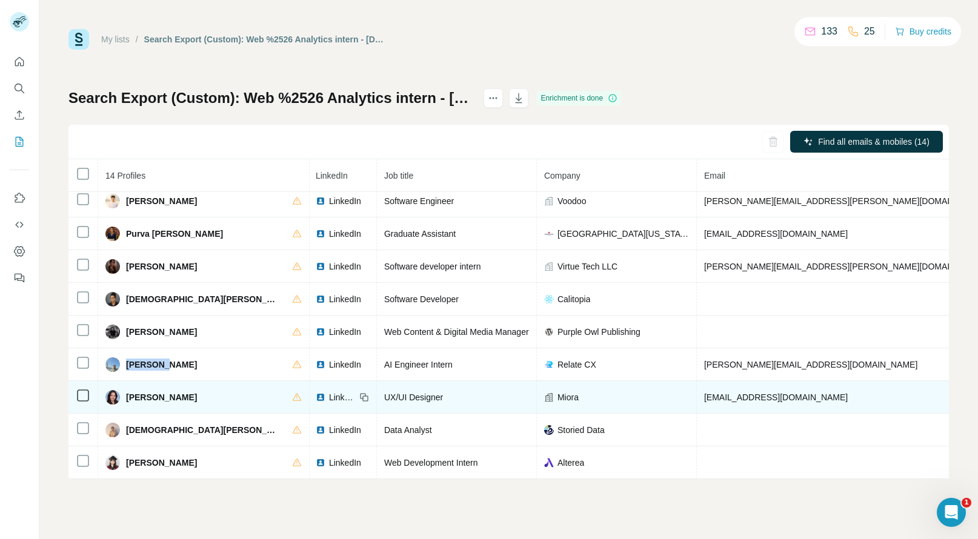
click at [137, 395] on td "Stamatia D." at bounding box center [203, 397] width 211 height 33
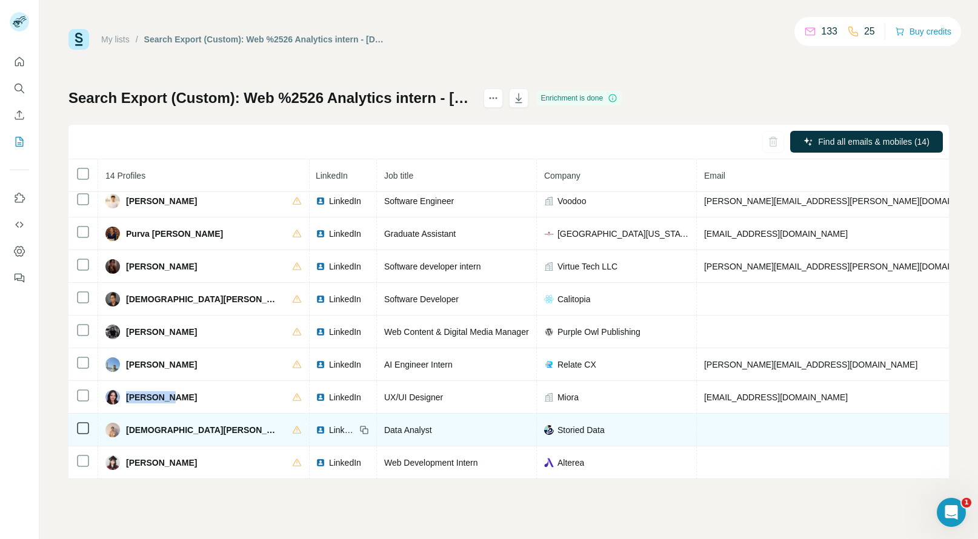
click at [145, 424] on span "Vaishnavi Kankanala" at bounding box center [203, 430] width 154 height 12
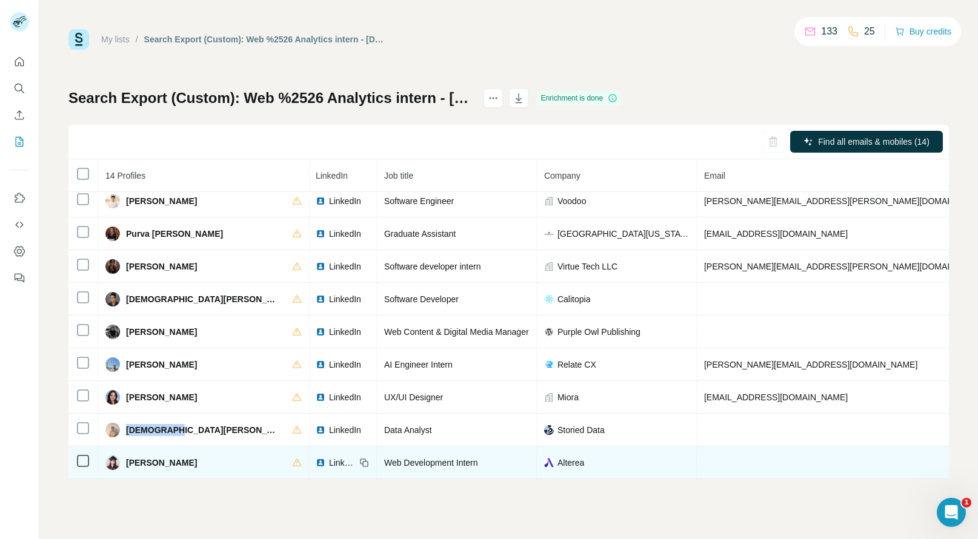
click at [136, 457] on span "Yoonje Lee" at bounding box center [161, 463] width 71 height 12
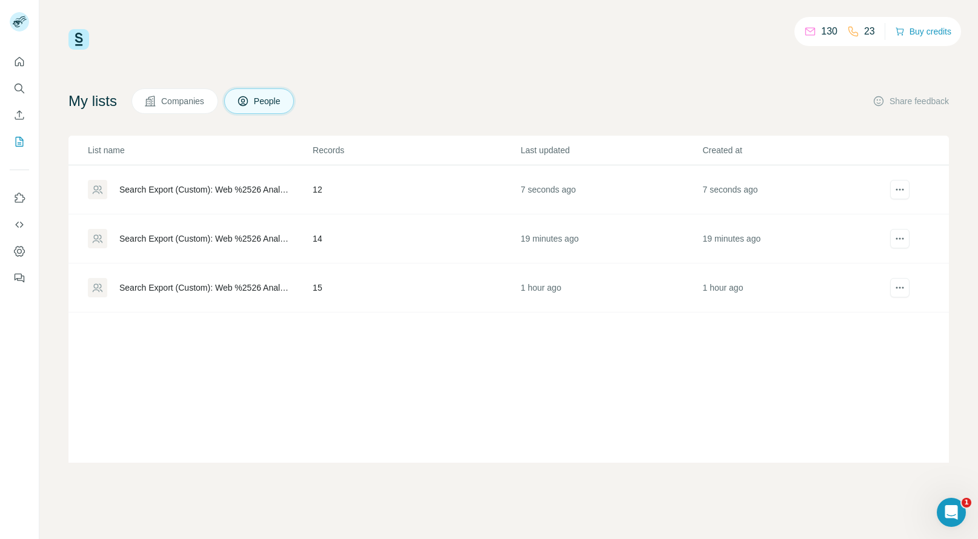
click at [429, 187] on td "12" at bounding box center [416, 189] width 208 height 49
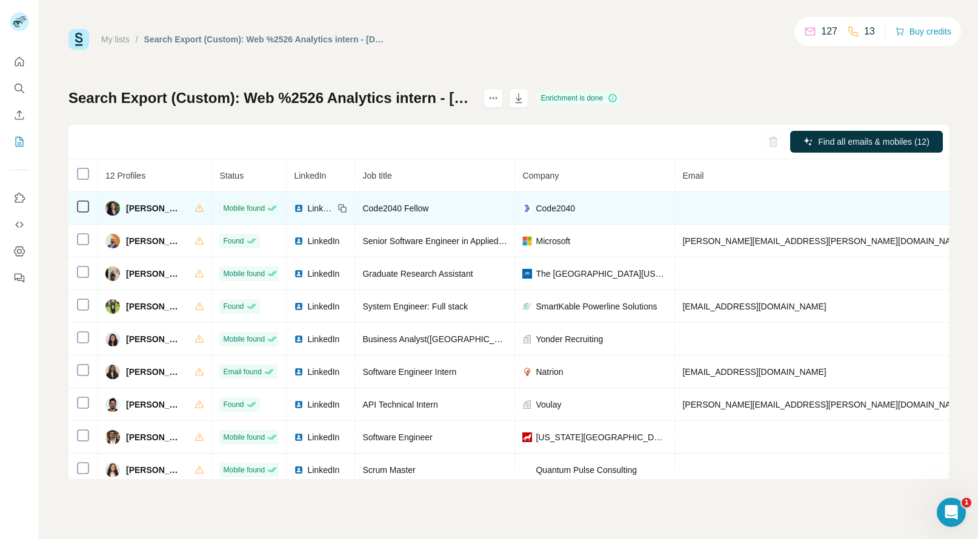
click at [135, 207] on span "Amel Osman" at bounding box center [154, 208] width 56 height 12
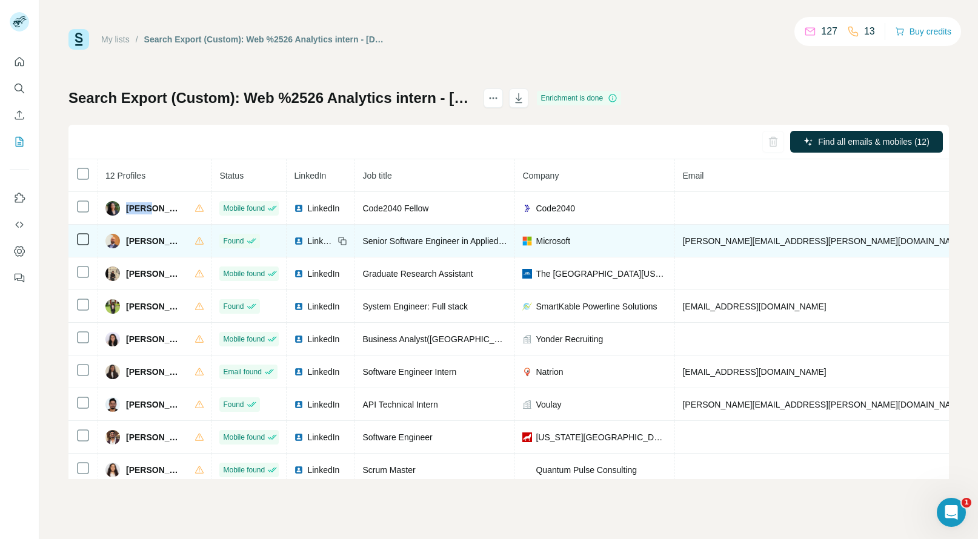
click at [142, 238] on span "Christopher Usher" at bounding box center [154, 241] width 56 height 12
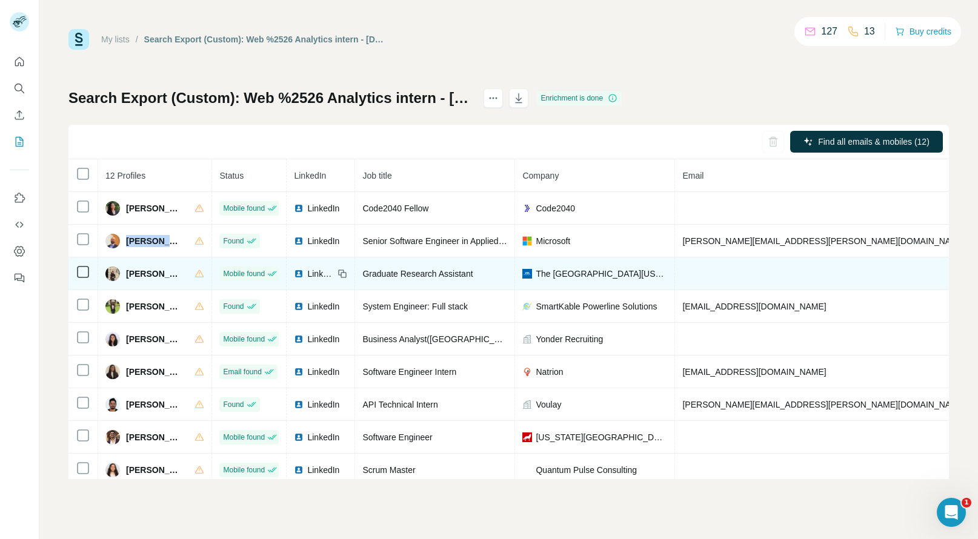
click at [138, 275] on span "Devanshi Shah" at bounding box center [154, 274] width 56 height 12
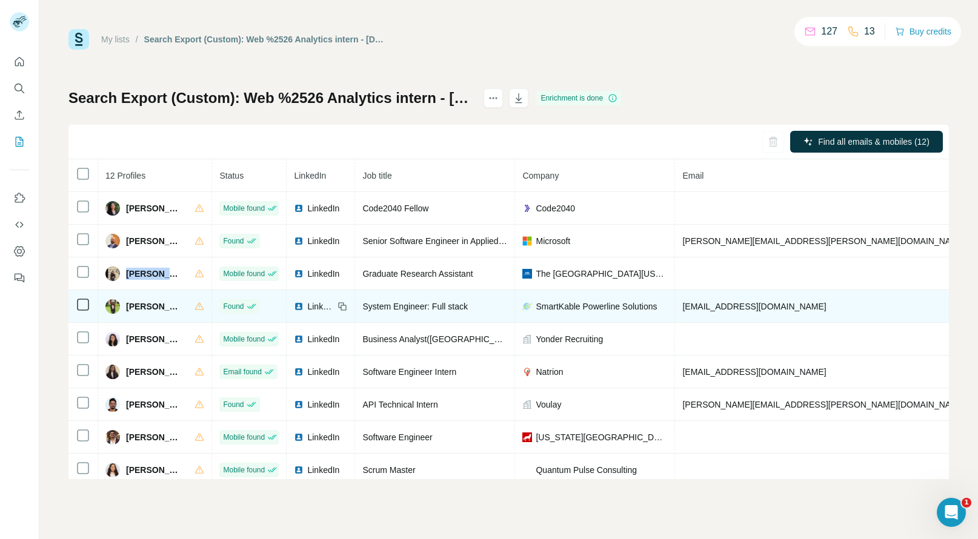
click at [148, 307] on span "Jahnavi Kaja" at bounding box center [154, 307] width 56 height 12
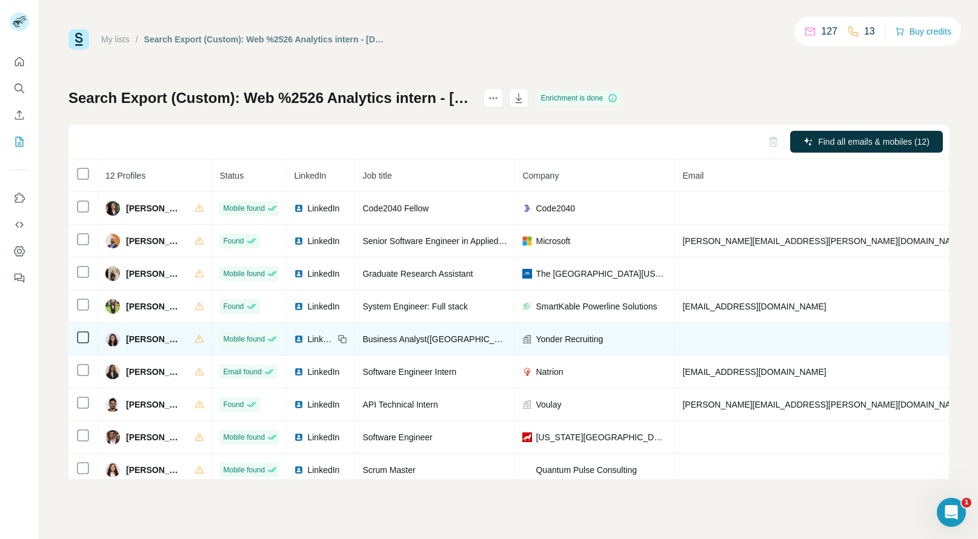
click at [134, 339] on span "Khushi Patel" at bounding box center [154, 339] width 56 height 12
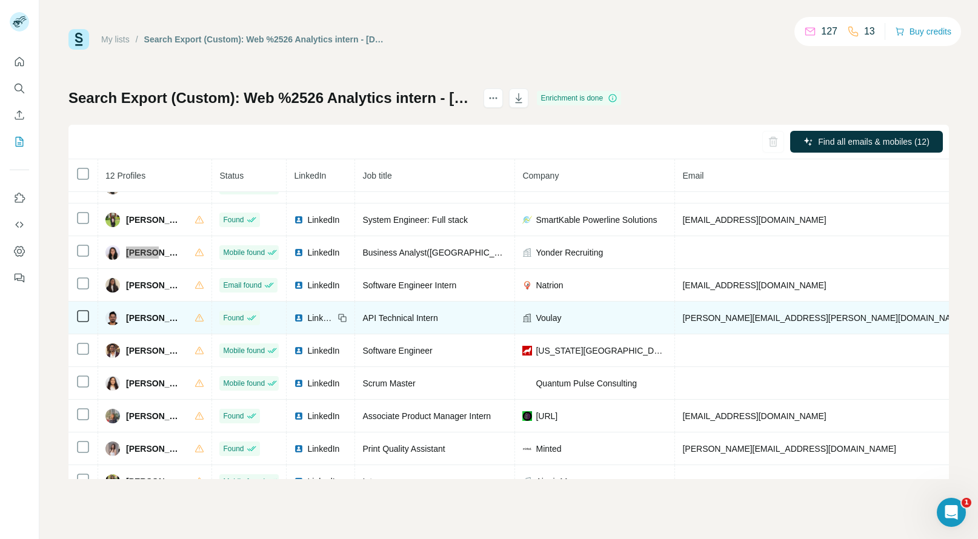
scroll to position [115, 0]
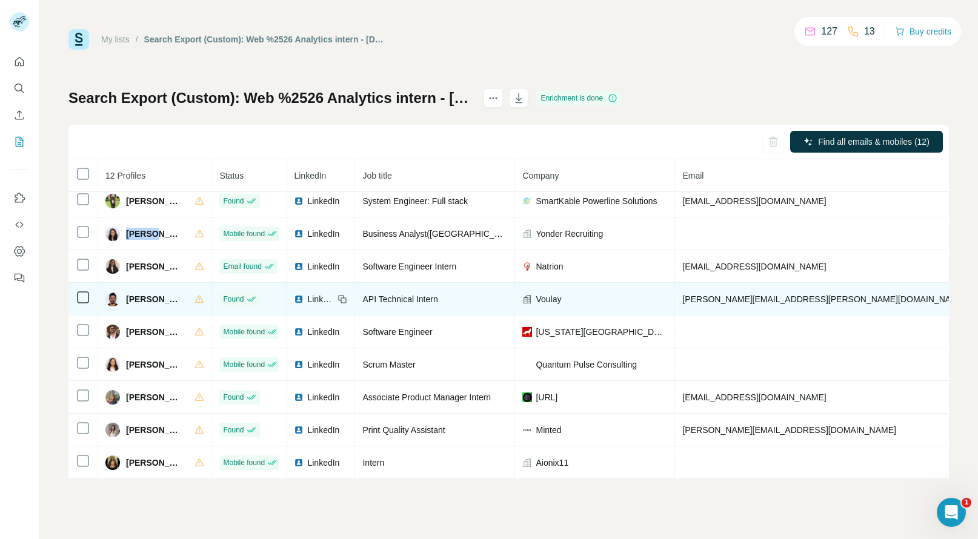
click at [135, 295] on span "Pavan Tatikonda" at bounding box center [154, 299] width 56 height 12
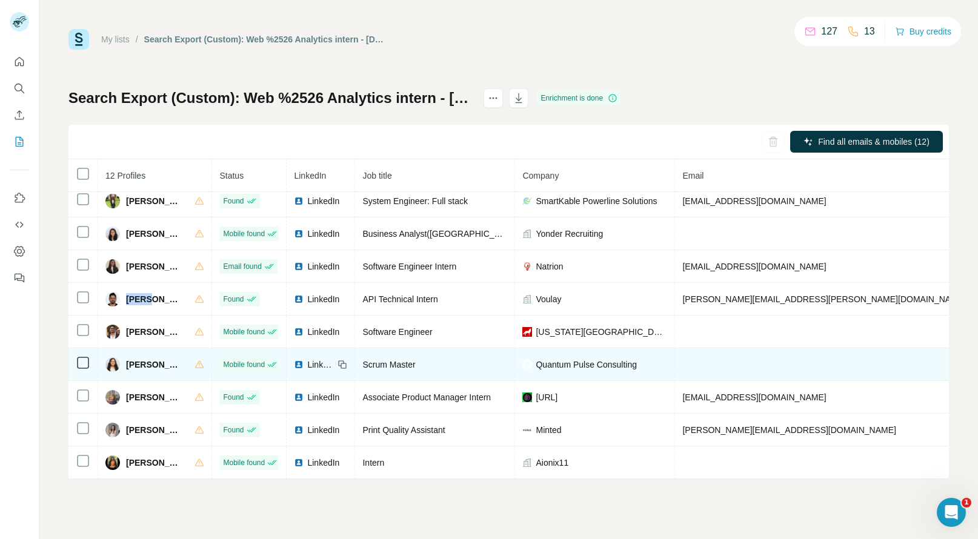
click at [141, 359] on span "Shelley Joshi" at bounding box center [154, 365] width 56 height 12
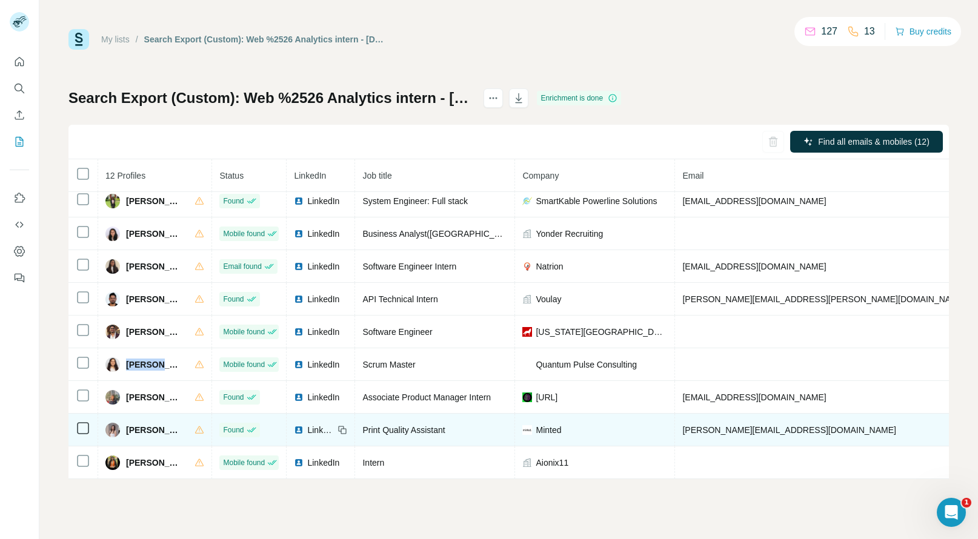
click at [135, 424] on span "Sophie Jurion" at bounding box center [154, 430] width 56 height 12
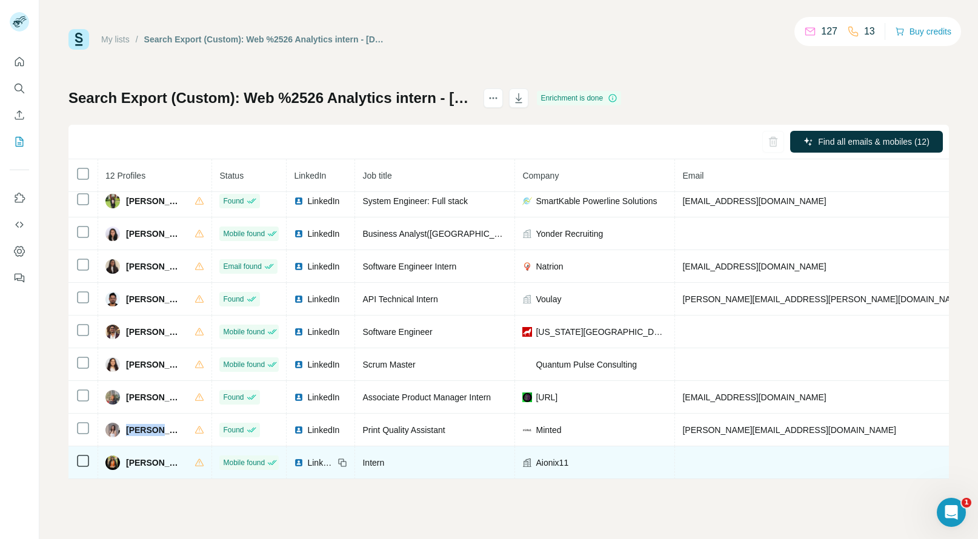
click at [130, 457] on span "Suhasi Daftary" at bounding box center [154, 463] width 56 height 12
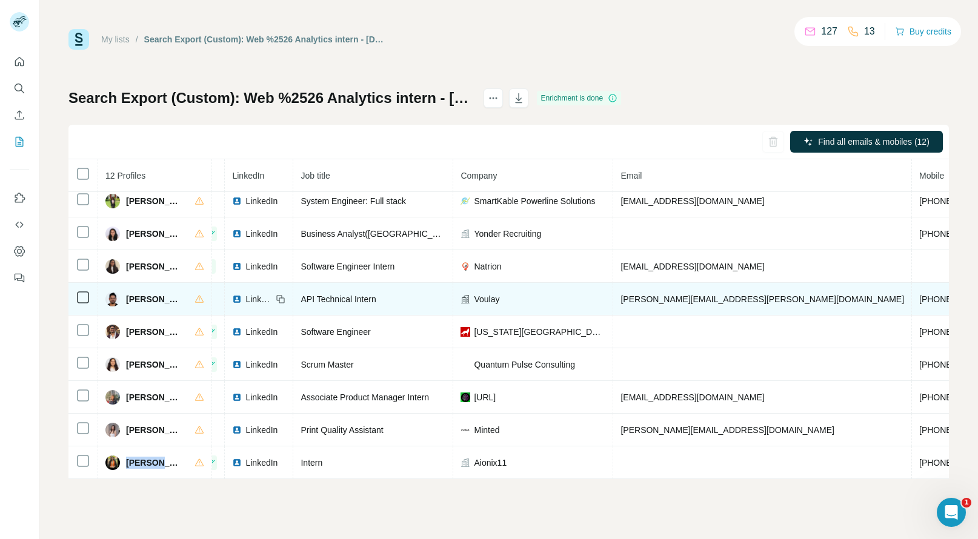
scroll to position [115, 61]
